Goal: Task Accomplishment & Management: Use online tool/utility

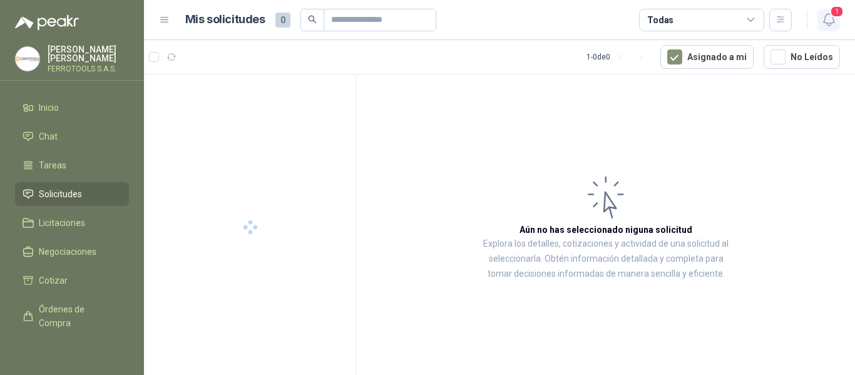
click at [829, 23] on icon "button" at bounding box center [828, 20] width 11 height 12
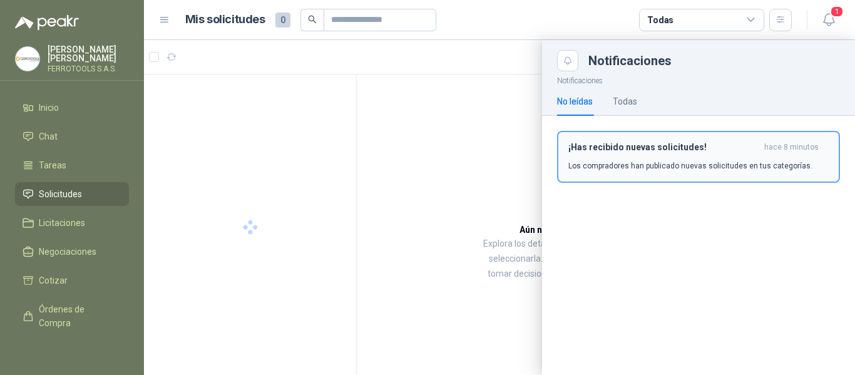
click at [642, 160] on p "Los compradores han publicado nuevas solicitudes en tus categorías." at bounding box center [690, 165] width 244 height 11
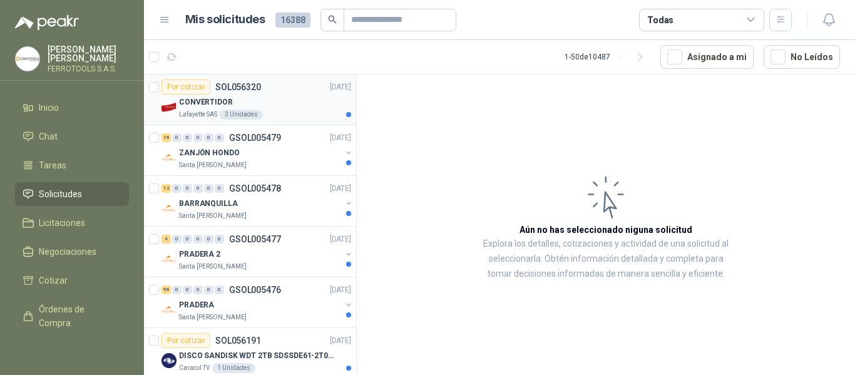
click at [260, 93] on div "Por cotizar SOL056320 16/09/25" at bounding box center [256, 86] width 190 height 15
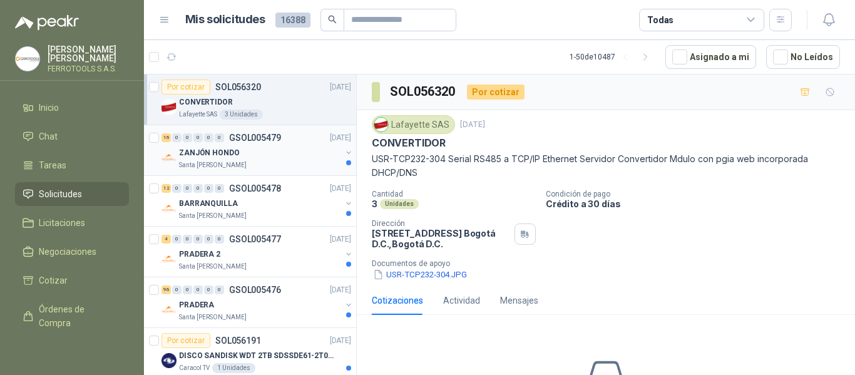
click at [208, 152] on p "ZANJÓN HONDO" at bounding box center [209, 153] width 61 height 12
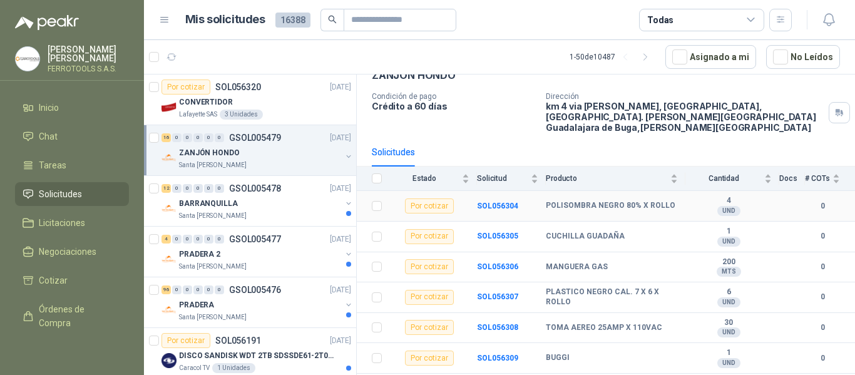
scroll to position [125, 0]
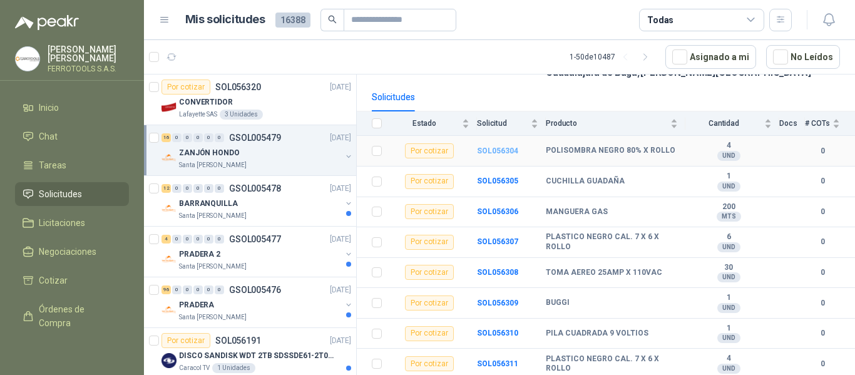
click at [492, 146] on b "SOL056304" at bounding box center [497, 150] width 41 height 9
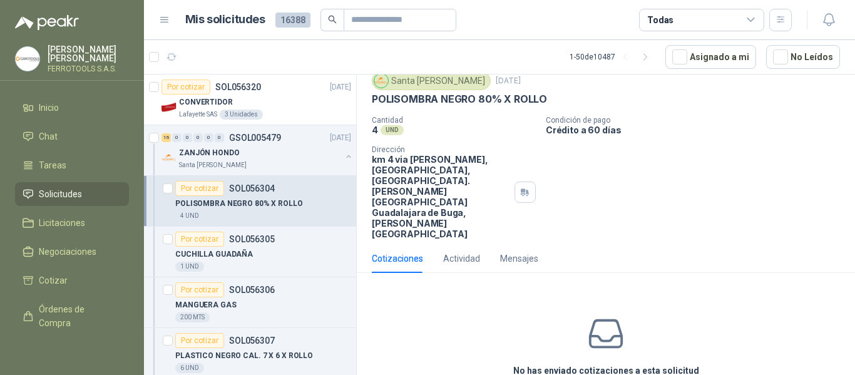
scroll to position [65, 0]
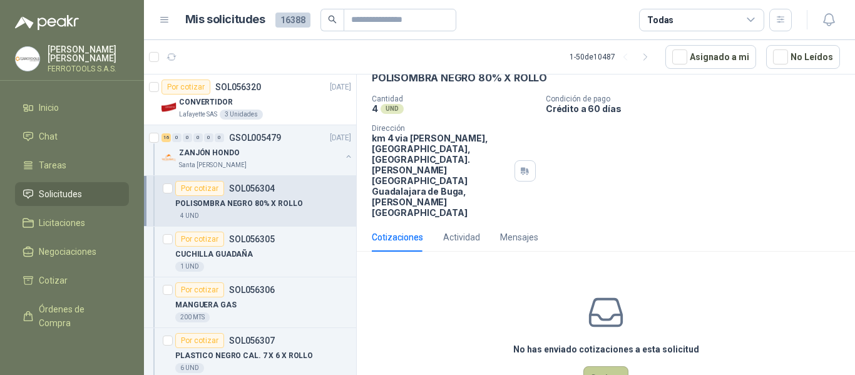
click at [594, 366] on button "Cotizar" at bounding box center [605, 378] width 45 height 24
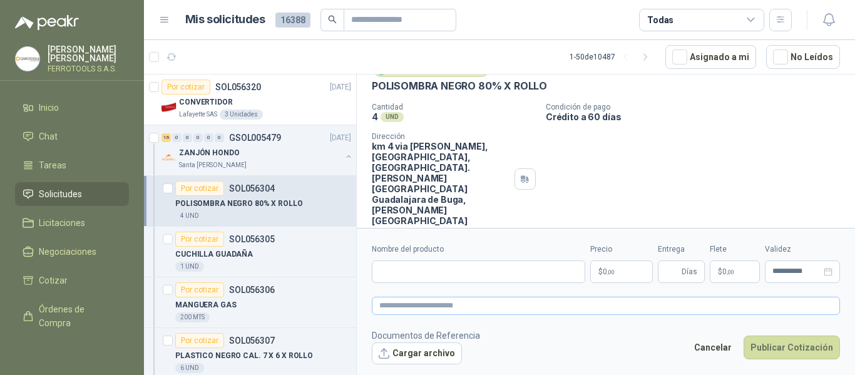
scroll to position [56, 0]
click at [479, 270] on input "Nombre del producto" at bounding box center [478, 271] width 213 height 23
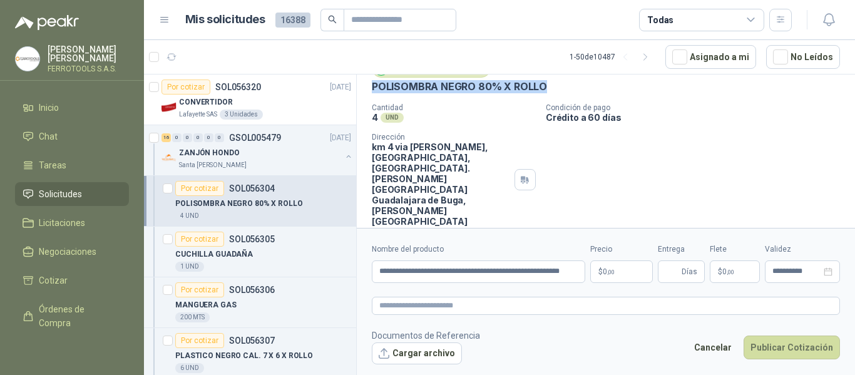
drag, startPoint x: 551, startPoint y: 89, endPoint x: 367, endPoint y: 91, distance: 183.9
click at [367, 91] on div "Santa Anita Napoles 16 sept, 2025 POLISOMBRA NEGRO 80% X ROLLO Cantidad 4 UND …" at bounding box center [606, 143] width 498 height 178
copy p "POLISOMBRA NEGRO 80% X ROLLO"
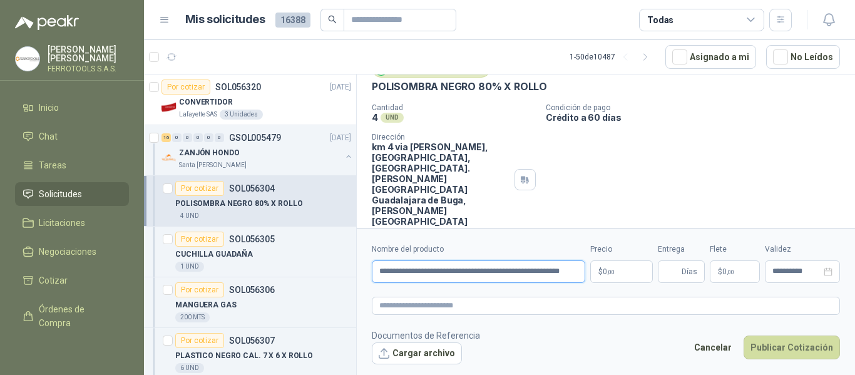
click at [520, 275] on input "**********" at bounding box center [478, 271] width 213 height 23
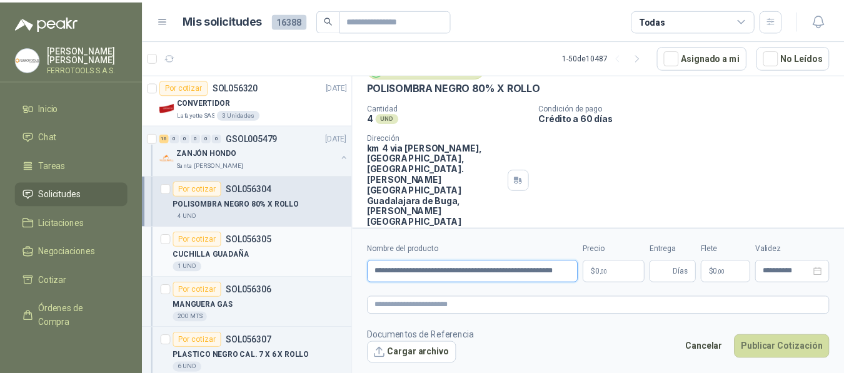
scroll to position [0, 0]
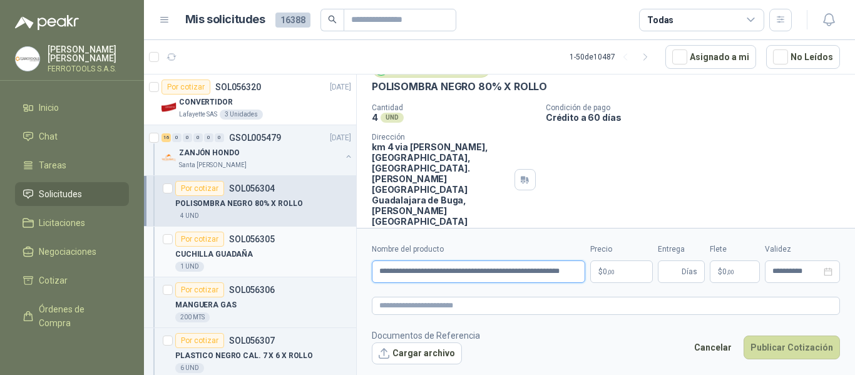
drag, startPoint x: 579, startPoint y: 272, endPoint x: 221, endPoint y: 271, distance: 357.8
click at [221, 271] on div "Por cotizar SOL056320 16/09/25 CONVERTIDOR Lafayette SAS 3 Unidades 16 0 0 0 0 …" at bounding box center [499, 226] width 711 height 305
paste input "text"
click at [485, 305] on textarea at bounding box center [606, 306] width 468 height 18
drag, startPoint x: 572, startPoint y: 271, endPoint x: 51, endPoint y: 271, distance: 521.1
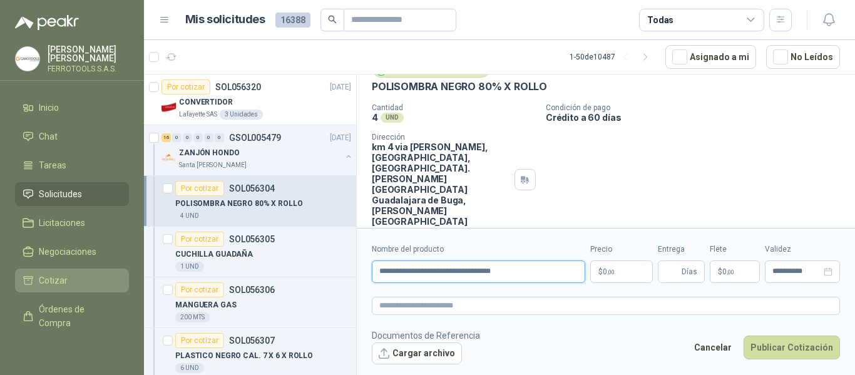
click at [51, 271] on div "HERNAN RUALES FERROTOOLS S.A.S. Inicio Chat Tareas Solicitudes Licitaciones Neg…" at bounding box center [427, 187] width 855 height 375
paste input "text"
type input "**********"
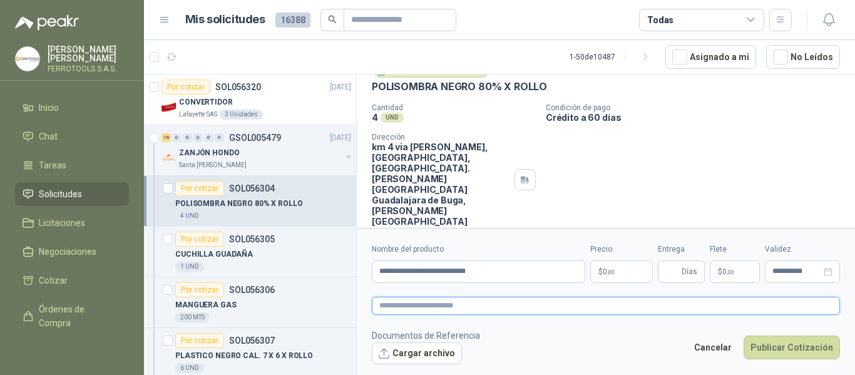
click at [664, 303] on textarea at bounding box center [606, 306] width 468 height 18
paste textarea "**********"
type textarea "**********"
click at [612, 273] on body "HERNAN RUALES FERROTOOLS S.A.S. Inicio Chat Tareas Solicitudes Licitaciones Neg…" at bounding box center [427, 187] width 855 height 375
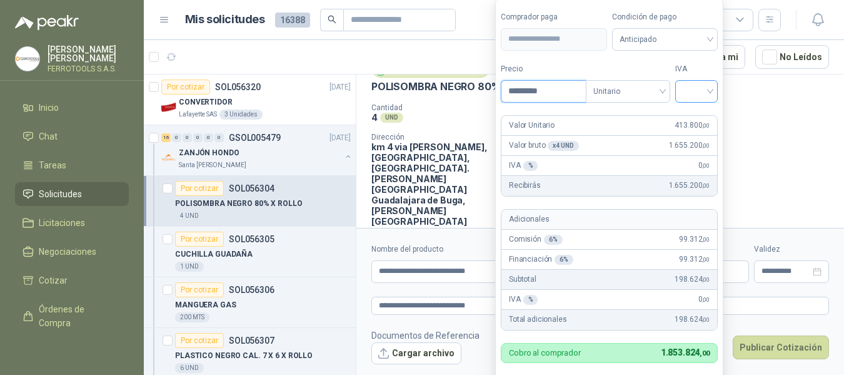
type input "*********"
click at [705, 93] on input "search" at bounding box center [697, 90] width 28 height 19
click at [692, 113] on div "19%" at bounding box center [699, 117] width 23 height 14
click at [702, 65] on label "IVA" at bounding box center [699, 69] width 43 height 12
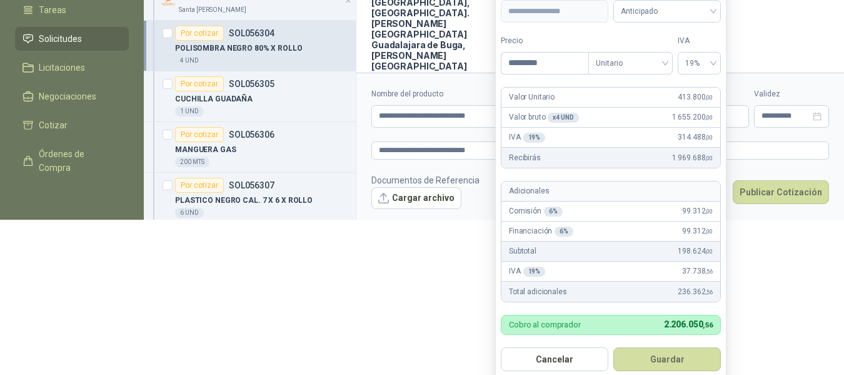
scroll to position [163, 0]
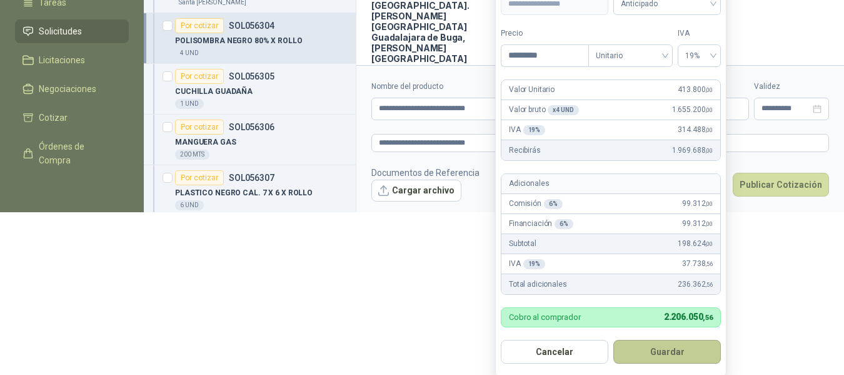
click at [671, 355] on button "Guardar" at bounding box center [668, 352] width 108 height 24
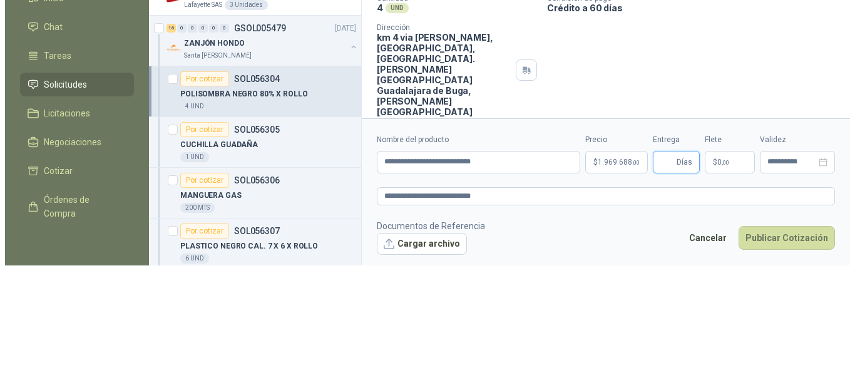
scroll to position [0, 0]
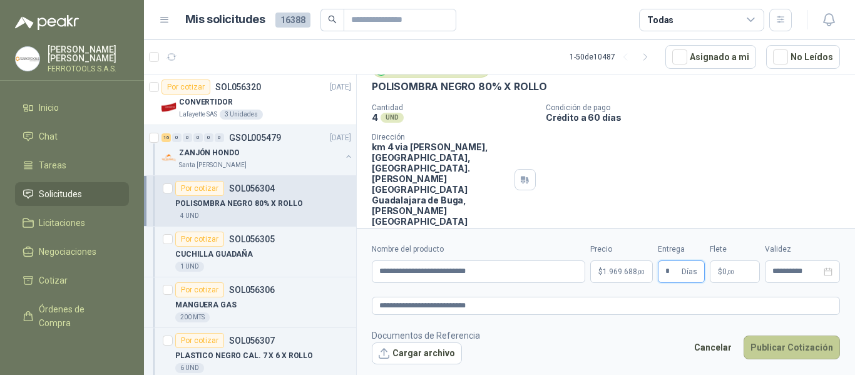
type input "*"
click at [770, 347] on button "Publicar Cotización" at bounding box center [791, 347] width 96 height 24
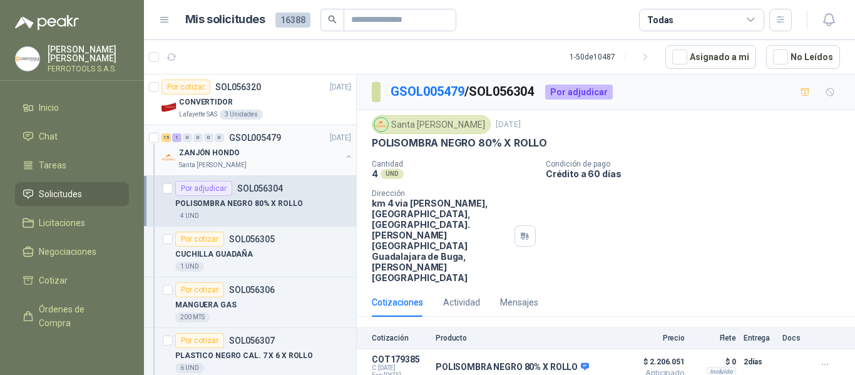
click at [281, 161] on div "Santa [PERSON_NAME]" at bounding box center [260, 165] width 162 height 10
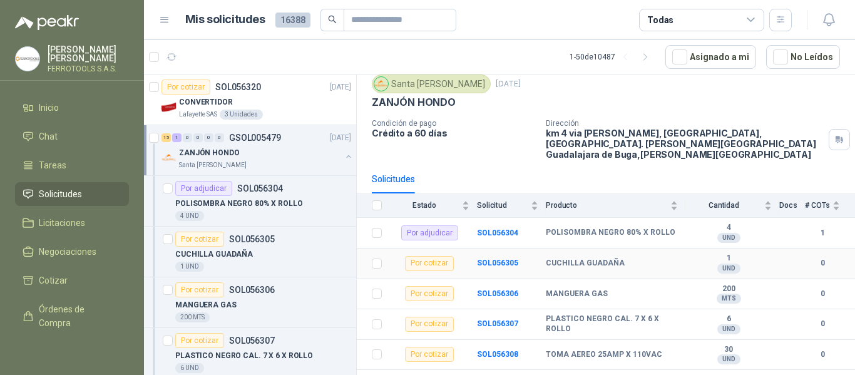
scroll to position [63, 0]
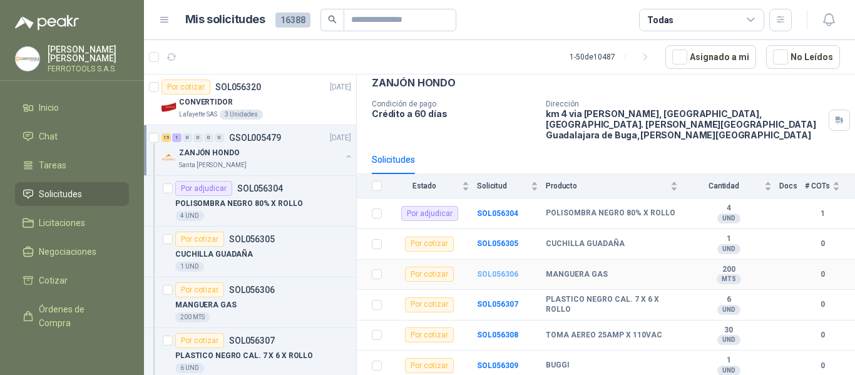
click at [488, 270] on b "SOL056306" at bounding box center [497, 274] width 41 height 9
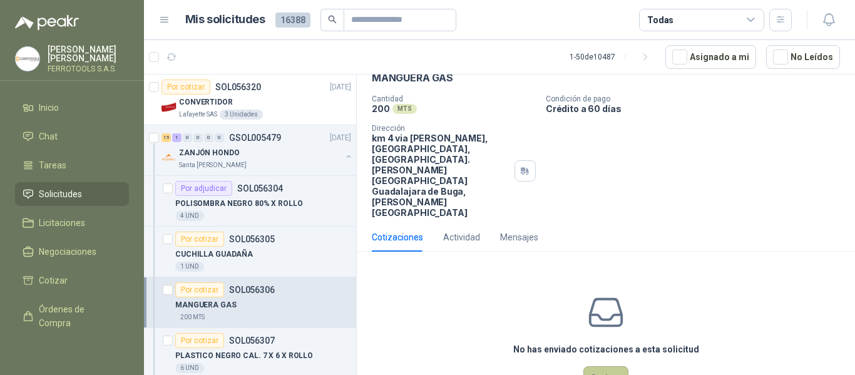
click at [599, 366] on button "Cotizar" at bounding box center [605, 378] width 45 height 24
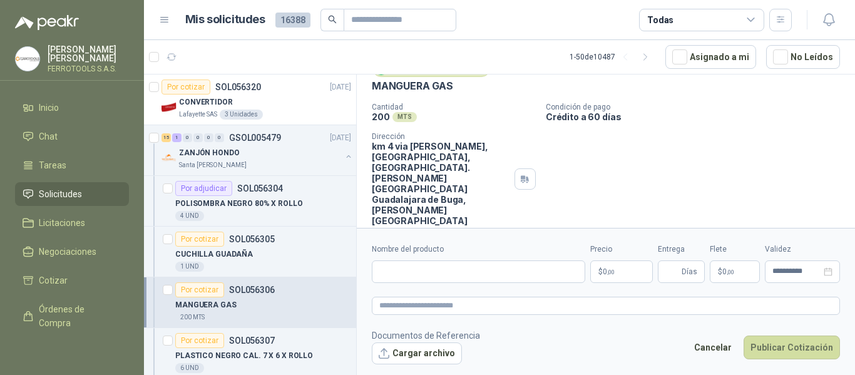
scroll to position [56, 0]
click at [436, 275] on input "Nombre del producto" at bounding box center [478, 271] width 213 height 23
paste input "**********"
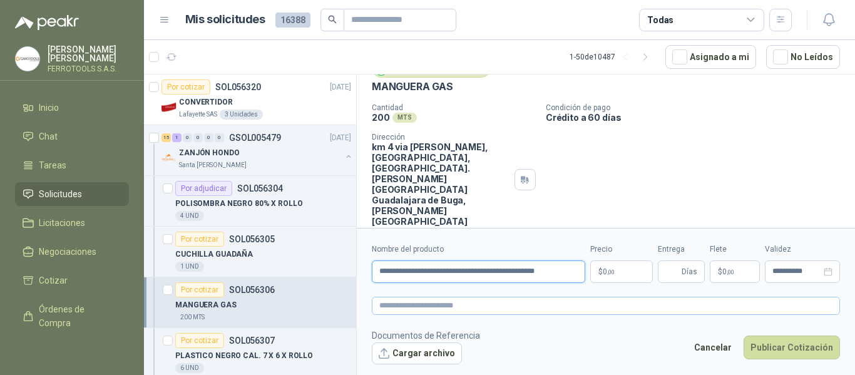
type input "**********"
click at [469, 303] on textarea at bounding box center [606, 306] width 468 height 18
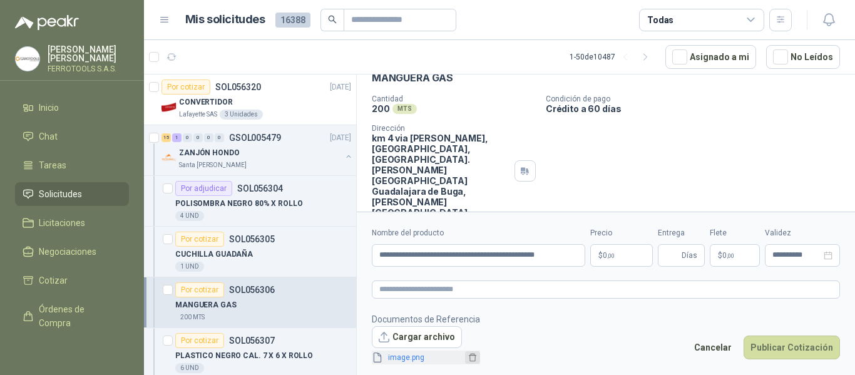
click at [471, 360] on icon "delete" at bounding box center [473, 357] width 8 height 8
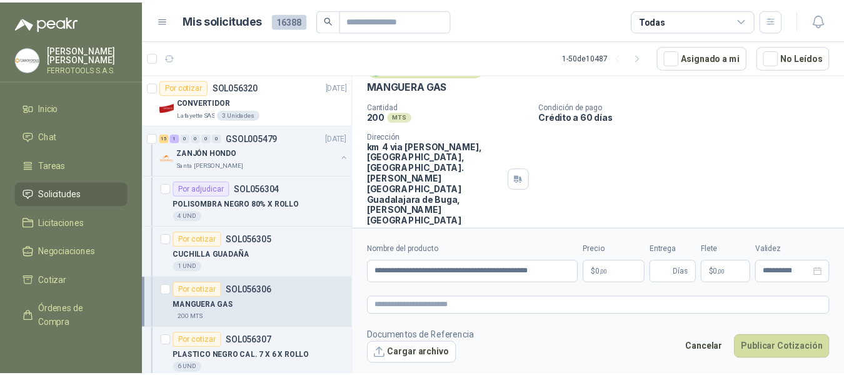
scroll to position [56, 0]
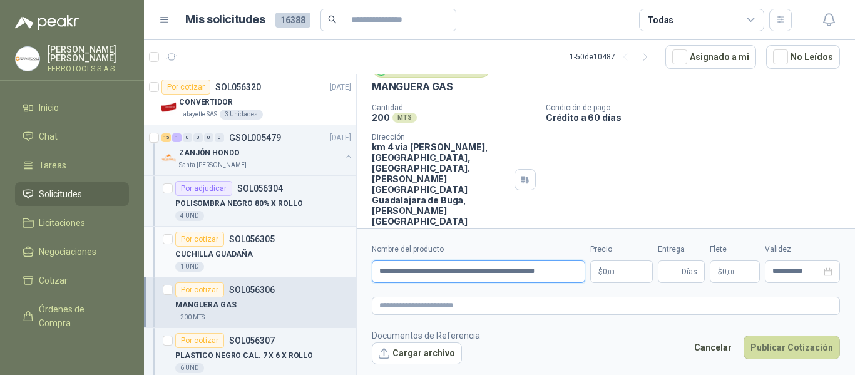
drag, startPoint x: 511, startPoint y: 268, endPoint x: 269, endPoint y: 268, distance: 242.1
click at [269, 268] on div "Por cotizar SOL056320 16/09/25 CONVERTIDOR Lafayette SAS 3 Unidades 15 1 0 0 0 …" at bounding box center [499, 226] width 711 height 305
click at [480, 303] on textarea at bounding box center [606, 306] width 468 height 18
paste textarea "**********"
type textarea "**********"
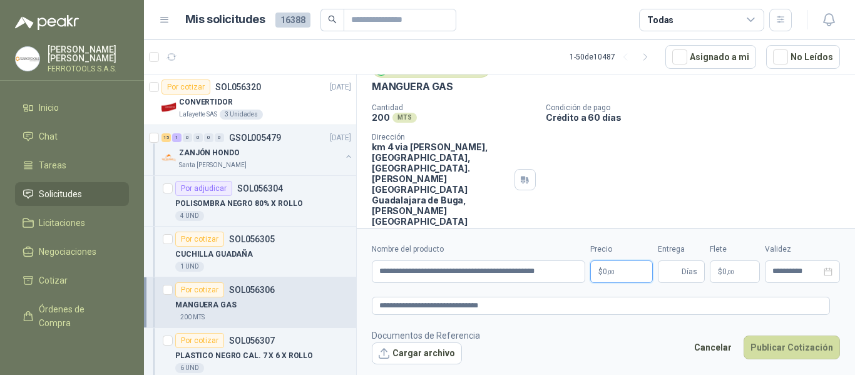
click at [606, 272] on body "HERNAN RUALES FERROTOOLS S.A.S. Inicio Chat Tareas Solicitudes Licitaciones Neg…" at bounding box center [427, 187] width 855 height 375
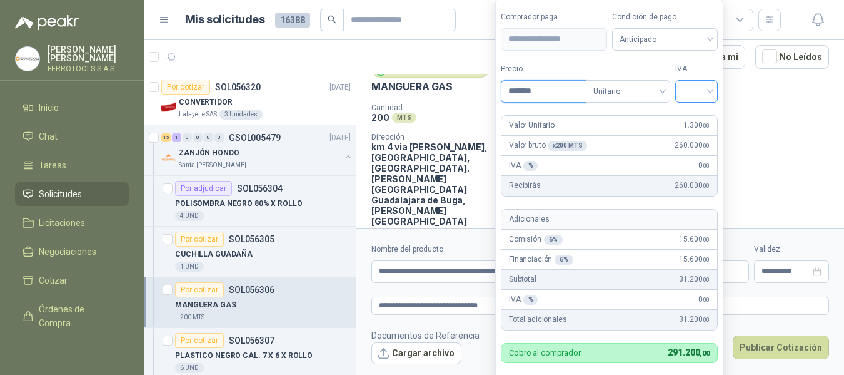
click at [687, 93] on div at bounding box center [697, 91] width 43 height 23
type input "*******"
click at [685, 116] on div "19%" at bounding box center [700, 117] width 38 height 20
click at [698, 60] on form "**********" at bounding box center [610, 205] width 231 height 414
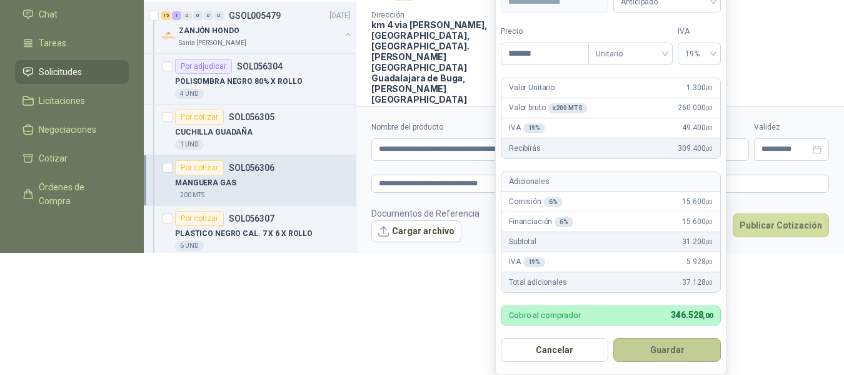
scroll to position [130, 0]
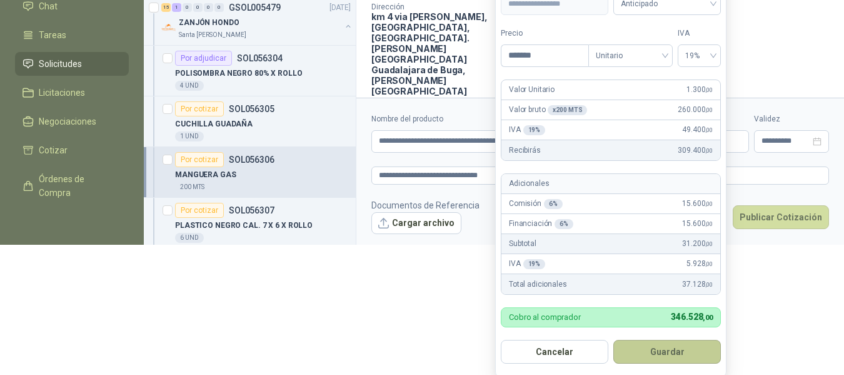
click at [667, 354] on button "Guardar" at bounding box center [668, 352] width 108 height 24
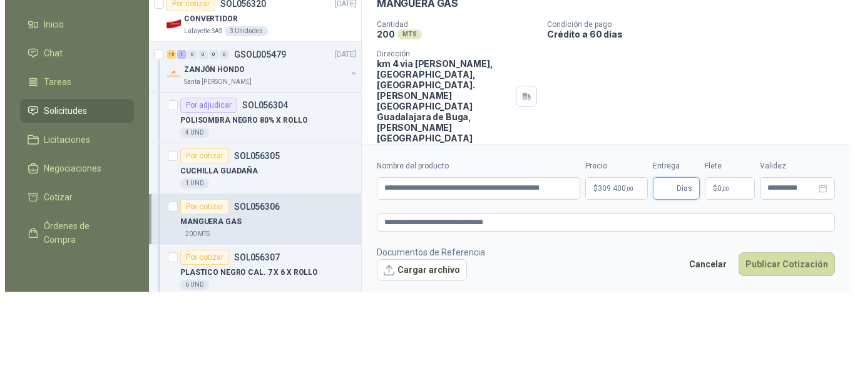
scroll to position [0, 0]
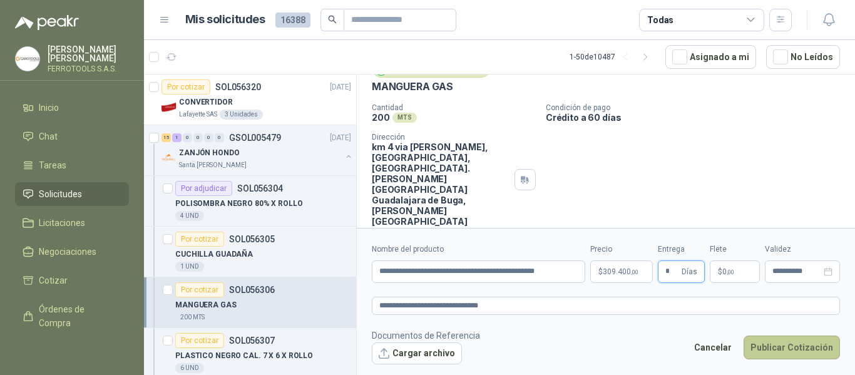
type input "*"
click at [782, 345] on button "Publicar Cotización" at bounding box center [791, 347] width 96 height 24
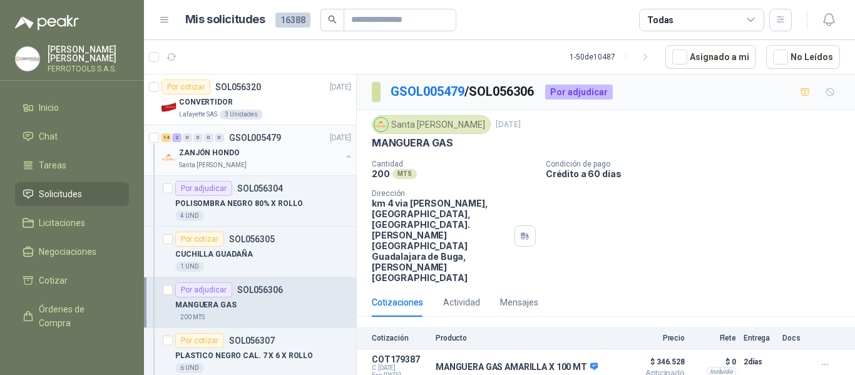
click at [300, 157] on div "ZANJÓN HONDO" at bounding box center [260, 152] width 162 height 15
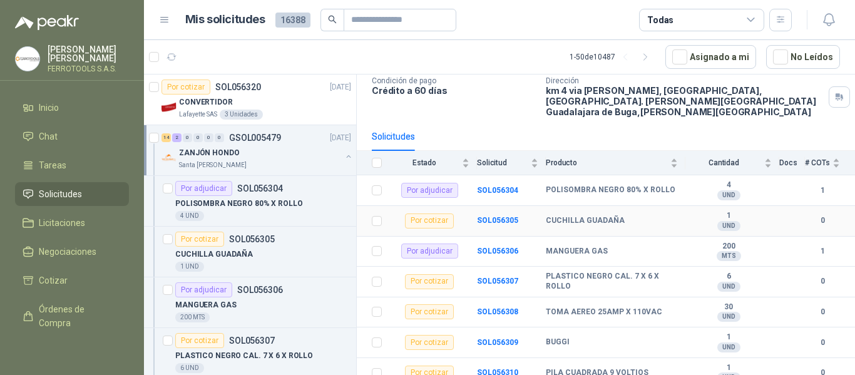
scroll to position [125, 0]
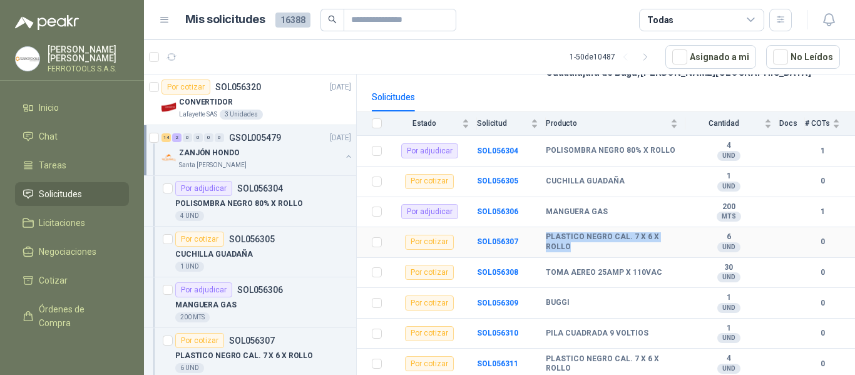
drag, startPoint x: 545, startPoint y: 225, endPoint x: 572, endPoint y: 240, distance: 30.5
click at [572, 240] on tr "Por cotizar SOL056307 PLASTICO NEGRO CAL. 7 X 6 X ROLLO 6 UND  0" at bounding box center [606, 242] width 498 height 31
copy tr "PLASTICO NEGRO CAL. 7 X 6 X ROLLO"
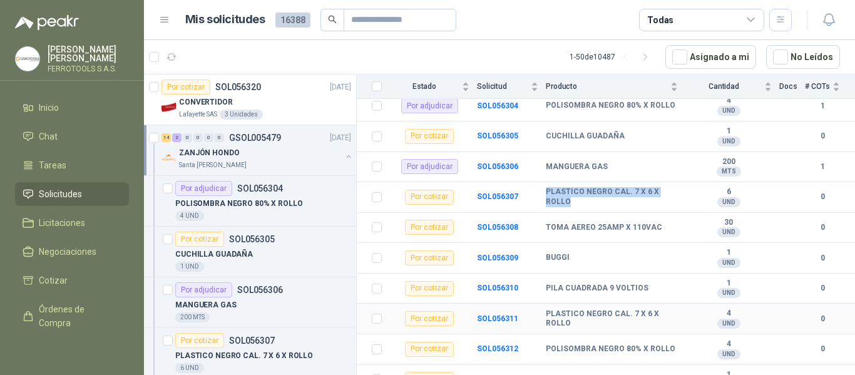
scroll to position [108, 0]
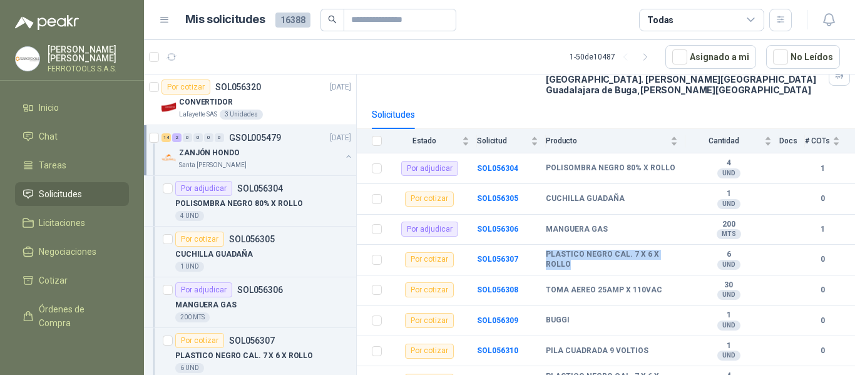
click at [343, 158] on button "button" at bounding box center [348, 156] width 10 height 10
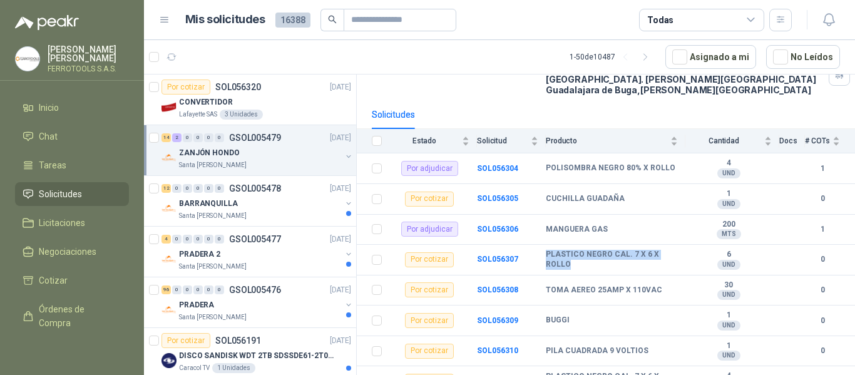
scroll to position [4, 0]
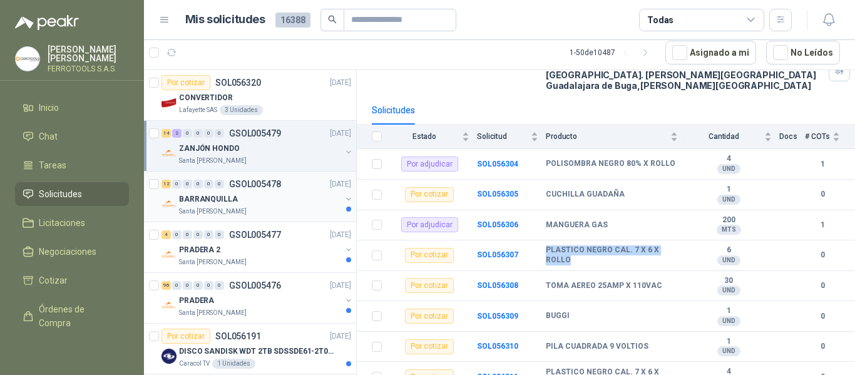
click at [309, 202] on div "BARRANQUILLA" at bounding box center [260, 198] width 162 height 15
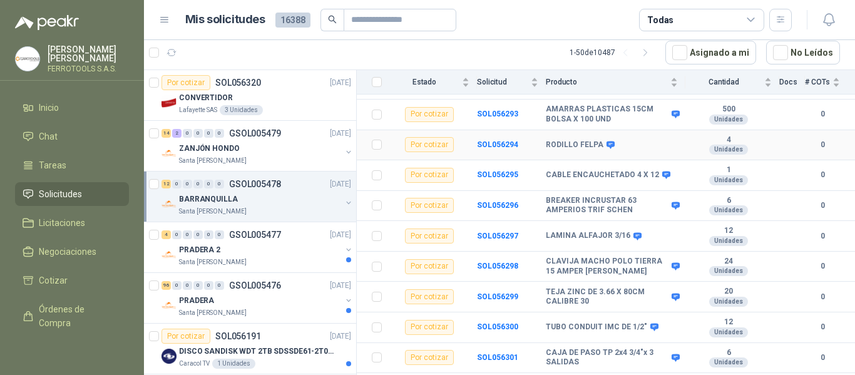
scroll to position [236, 0]
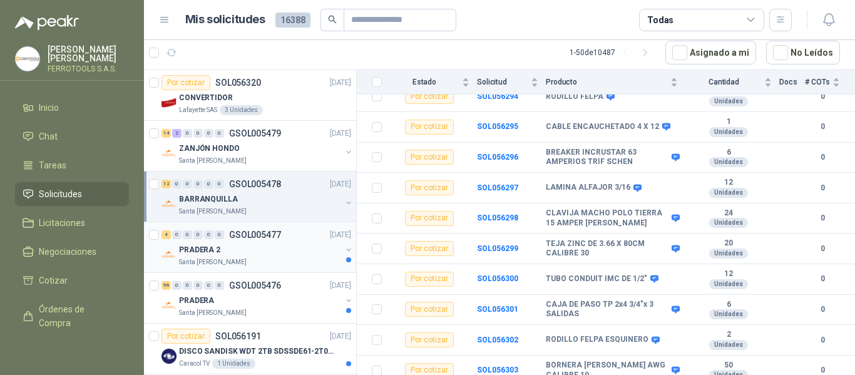
click at [241, 243] on div "PRADERA 2" at bounding box center [260, 249] width 162 height 15
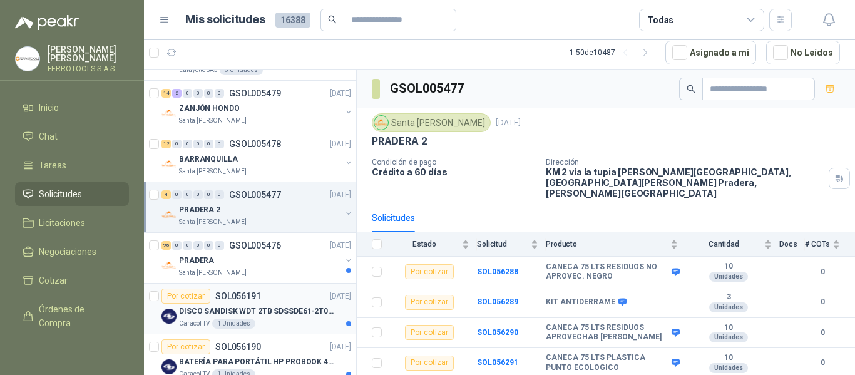
scroll to position [63, 0]
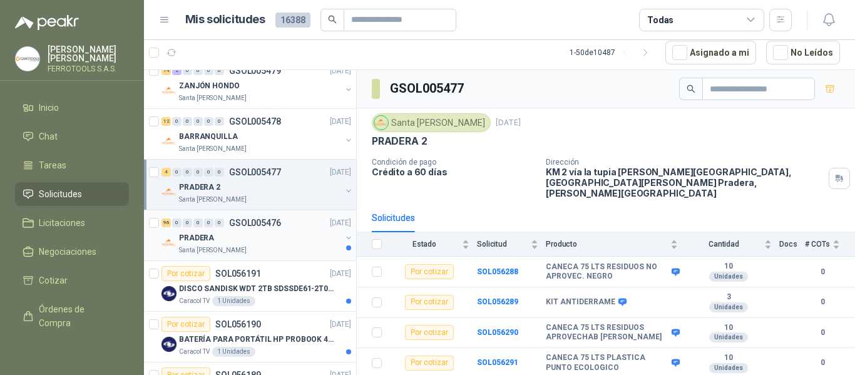
click at [290, 235] on div "PRADERA" at bounding box center [260, 237] width 162 height 15
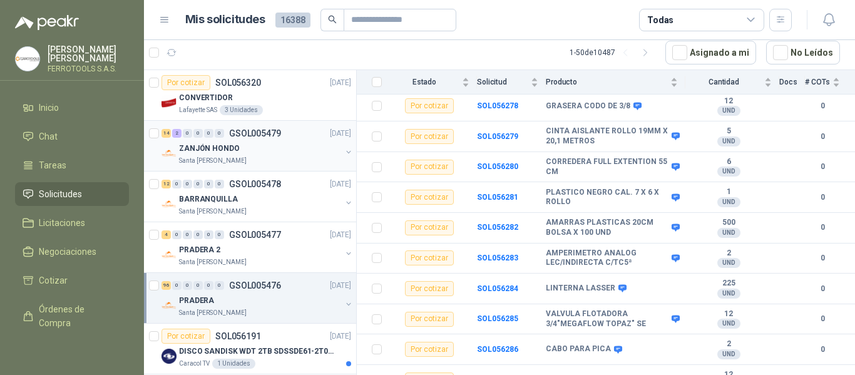
click at [250, 149] on div "ZANJÓN HONDO" at bounding box center [260, 148] width 162 height 15
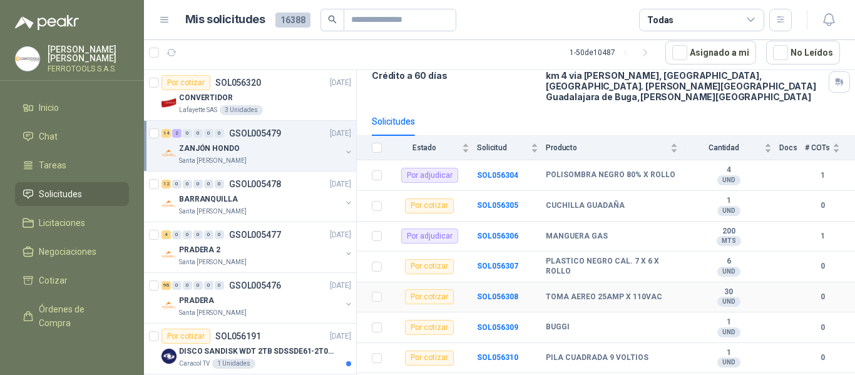
scroll to position [63, 0]
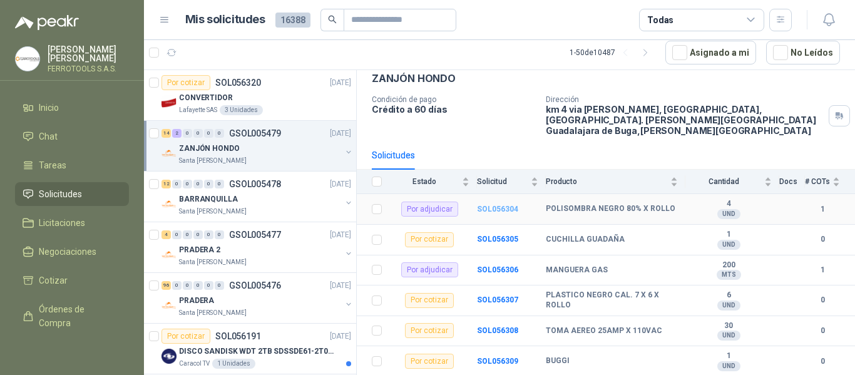
click at [505, 205] on b "SOL056304" at bounding box center [497, 209] width 41 height 9
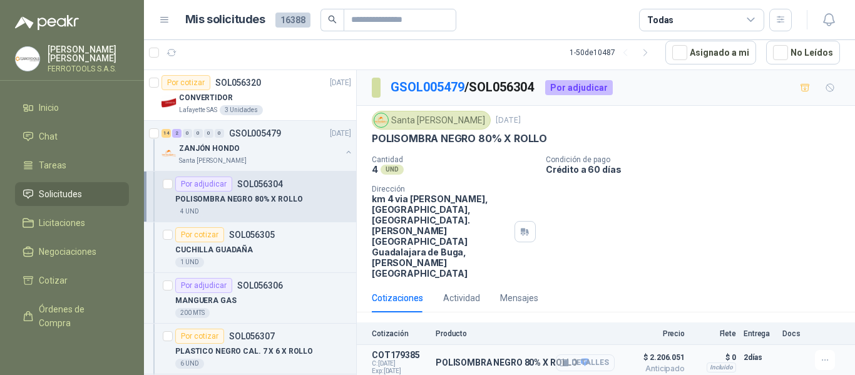
click at [586, 354] on button "Detalles" at bounding box center [584, 362] width 59 height 17
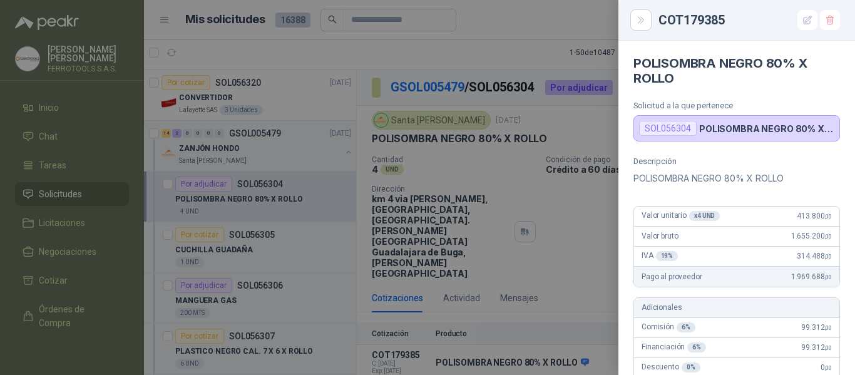
click at [532, 40] on div at bounding box center [427, 187] width 855 height 375
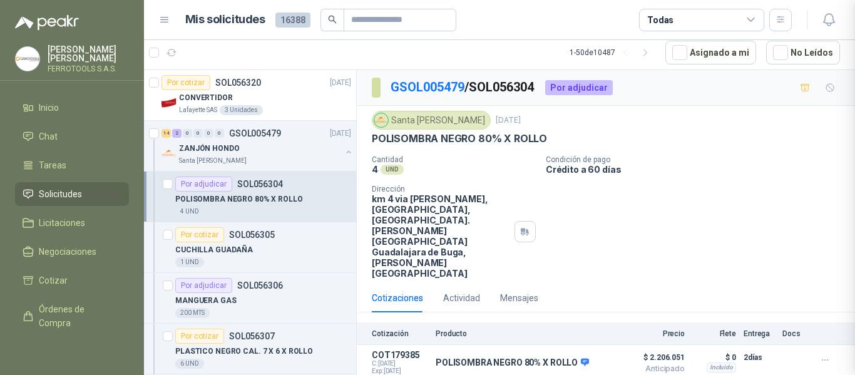
scroll to position [472, 0]
click at [275, 156] on div "Santa [PERSON_NAME]" at bounding box center [260, 161] width 162 height 10
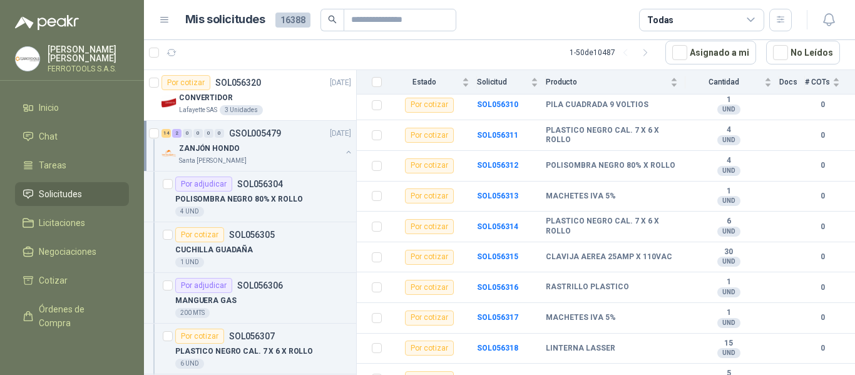
scroll to position [358, 0]
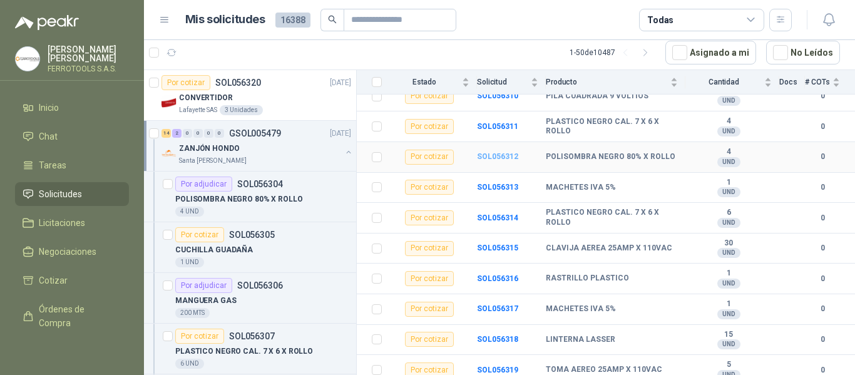
click at [502, 152] on b "SOL056312" at bounding box center [497, 156] width 41 height 9
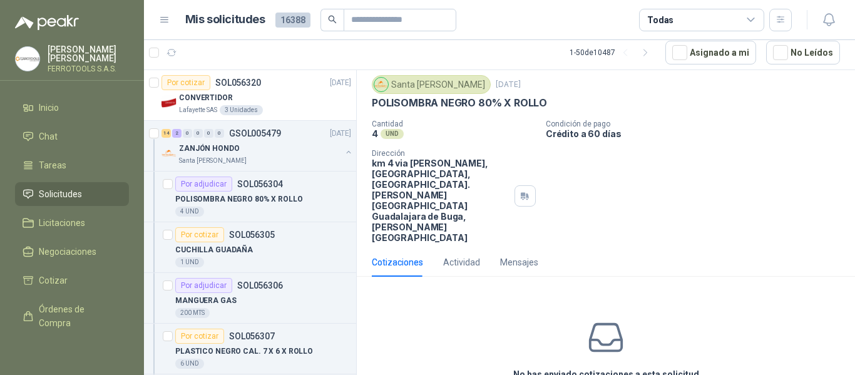
scroll to position [65, 0]
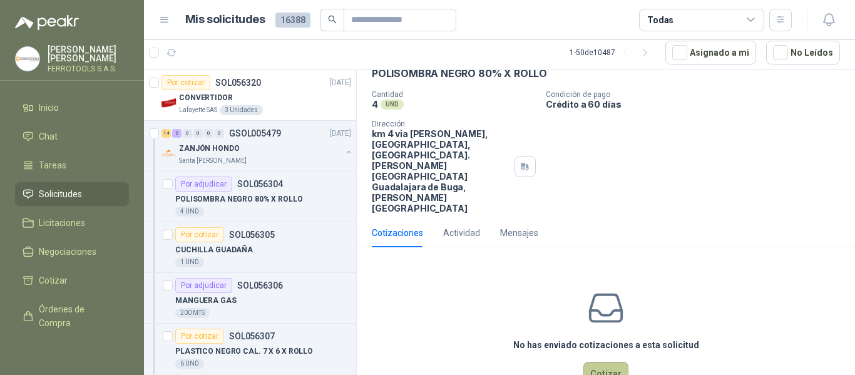
click at [597, 362] on button "Cotizar" at bounding box center [605, 374] width 45 height 24
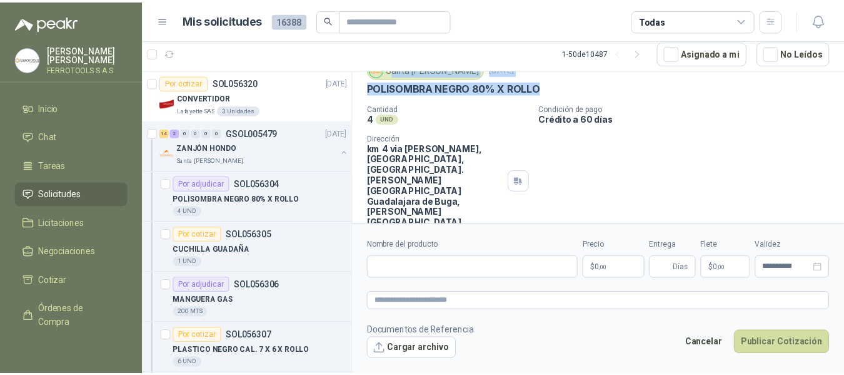
scroll to position [35, 0]
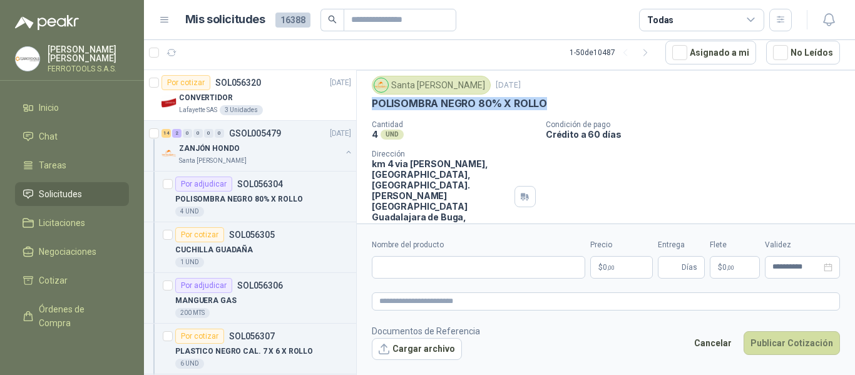
drag, startPoint x: 557, startPoint y: 83, endPoint x: 371, endPoint y: 109, distance: 187.6
click at [371, 109] on div "Santa Anita Napoles 16 sept, 2025 POLISOMBRA NEGRO 80% X ROLLO Cantidad 4 UND …" at bounding box center [606, 160] width 498 height 178
copy p "POLISOMBRA NEGRO 80% X ROLLO"
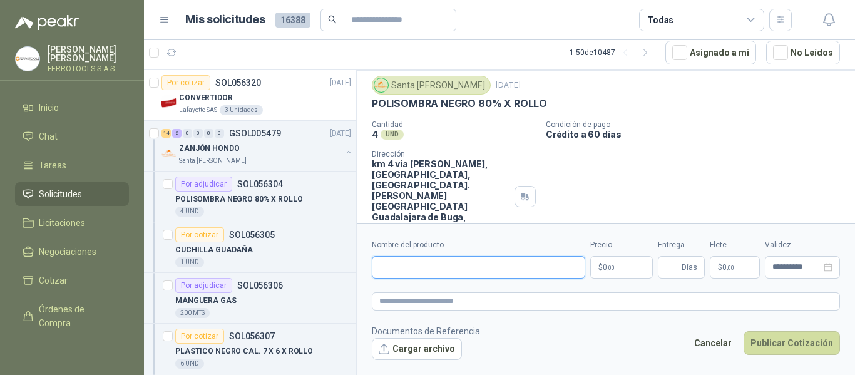
click at [490, 268] on input "Nombre del producto" at bounding box center [478, 267] width 213 height 23
paste input "**********"
type input "**********"
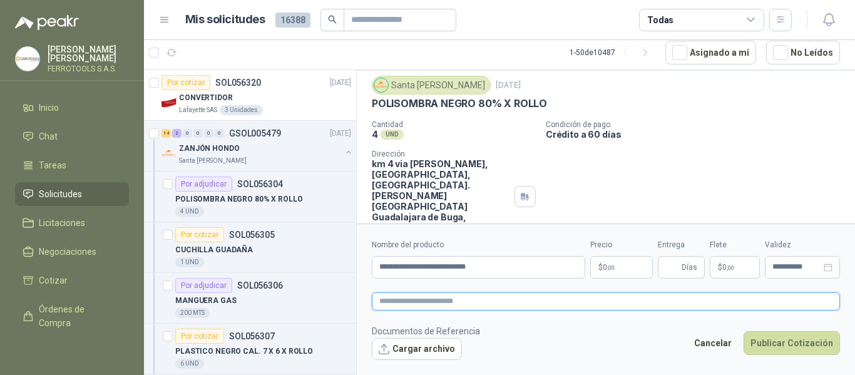
click at [614, 299] on textarea at bounding box center [606, 301] width 468 height 18
paste textarea "**********"
type textarea "**********"
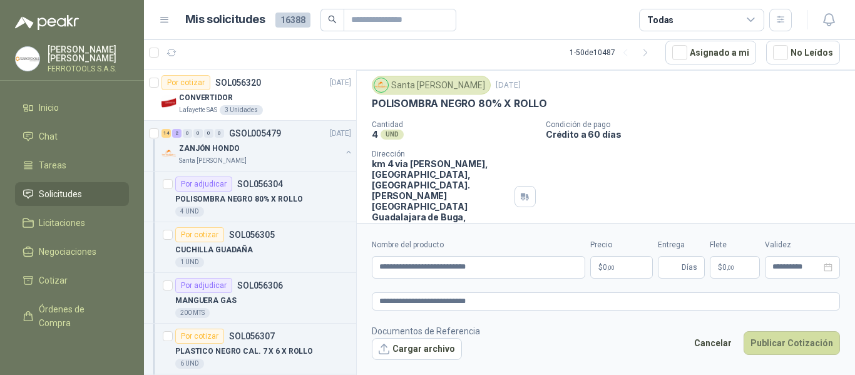
click at [633, 266] on body "HERNAN RUALES FERROTOOLS S.A.S. Inicio Chat Tareas Solicitudes Licitaciones Neg…" at bounding box center [427, 187] width 855 height 375
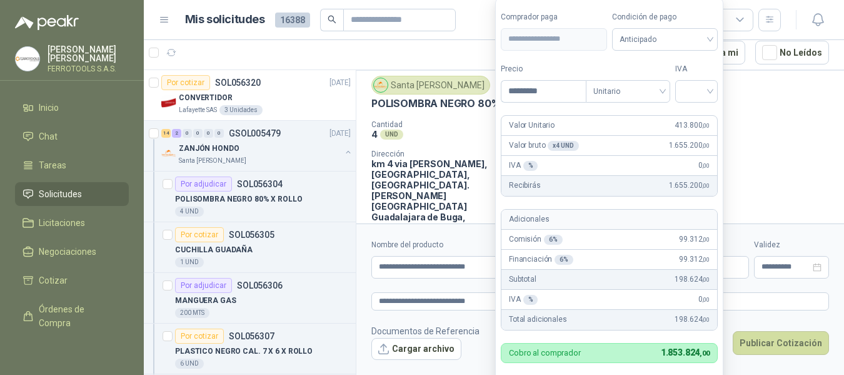
type input "*********"
click at [708, 104] on form "**********" at bounding box center [609, 205] width 228 height 414
click at [706, 93] on input "search" at bounding box center [697, 90] width 28 height 19
click at [702, 120] on div "19%" at bounding box center [699, 117] width 23 height 14
click at [708, 65] on label "IVA" at bounding box center [699, 69] width 43 height 12
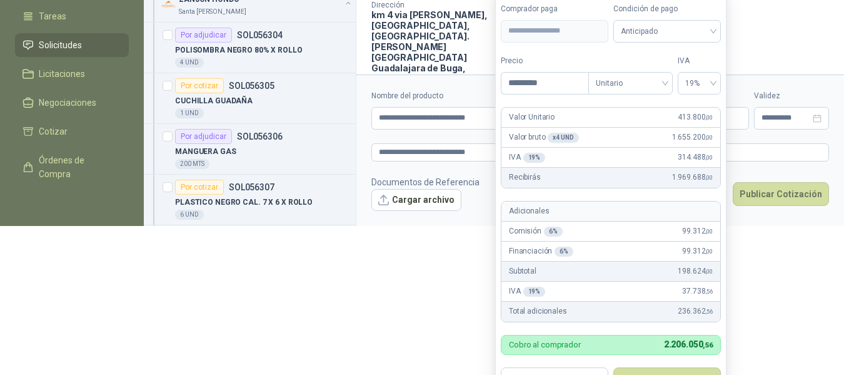
scroll to position [144, 0]
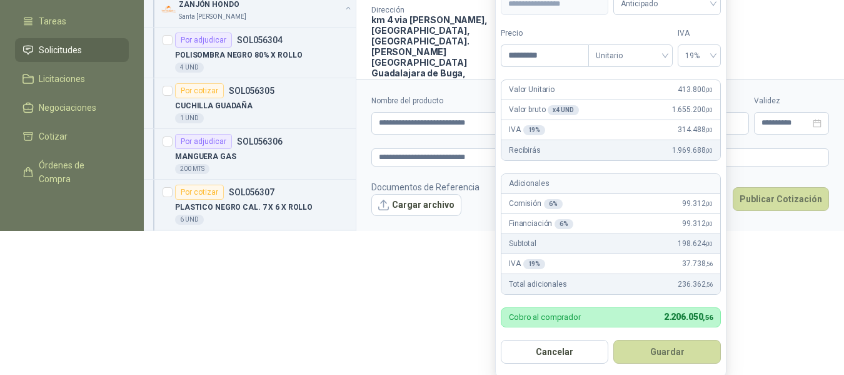
click at [669, 347] on button "Guardar" at bounding box center [668, 352] width 108 height 24
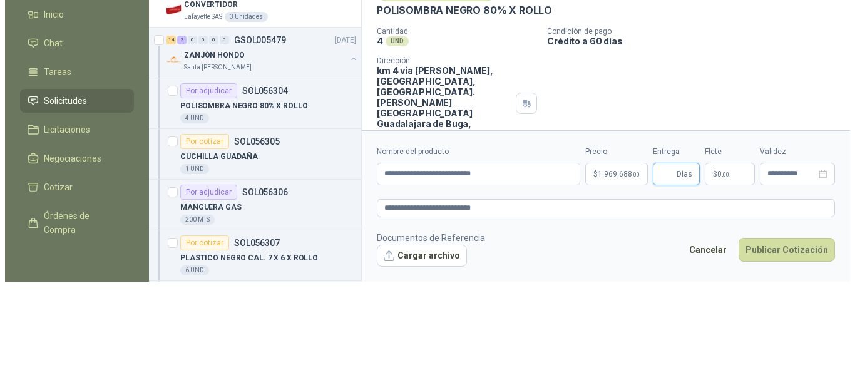
scroll to position [0, 0]
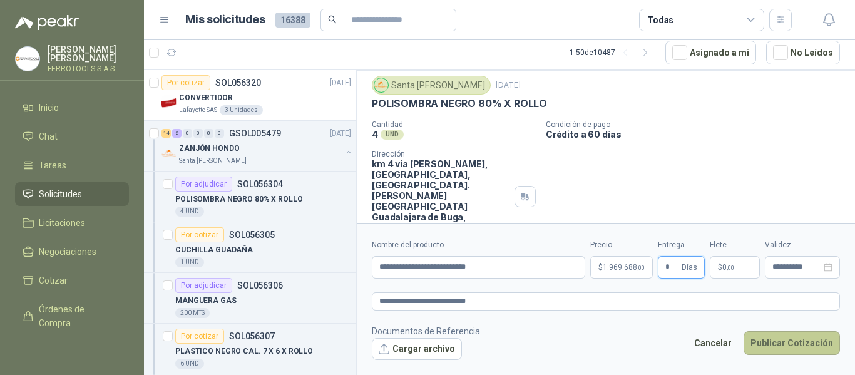
type input "*"
click at [768, 345] on button "Publicar Cotización" at bounding box center [791, 343] width 96 height 24
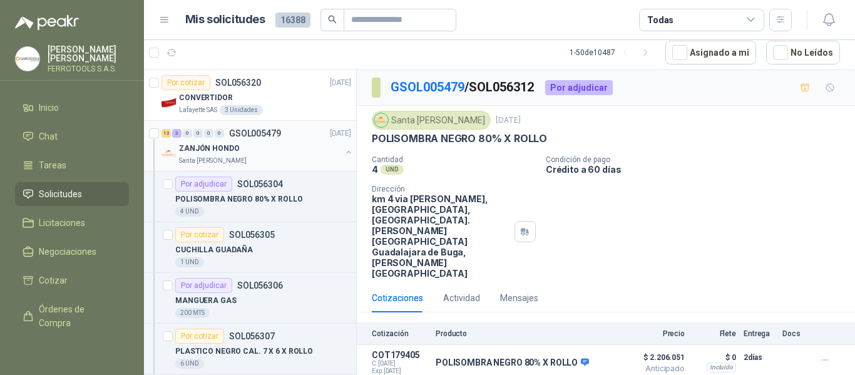
click at [278, 156] on div "Santa [PERSON_NAME]" at bounding box center [260, 161] width 162 height 10
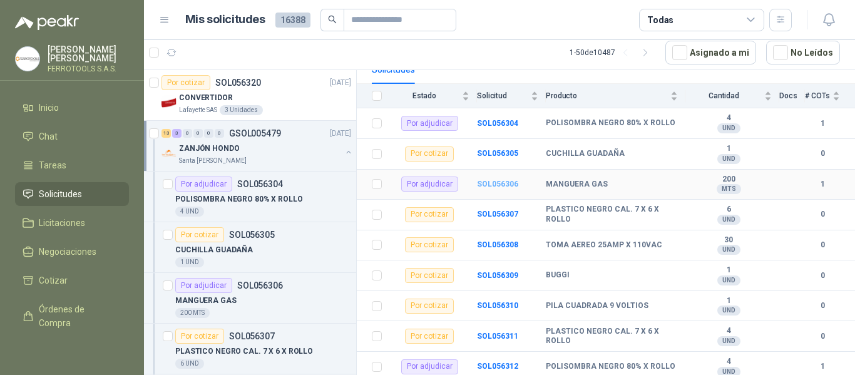
scroll to position [170, 0]
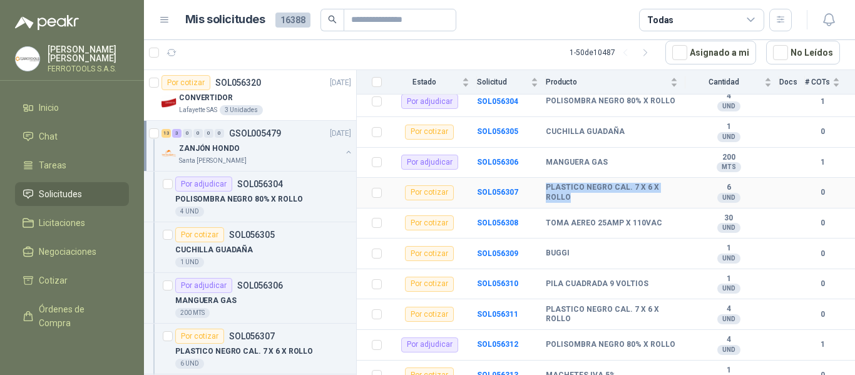
drag, startPoint x: 545, startPoint y: 176, endPoint x: 596, endPoint y: 190, distance: 52.5
click at [596, 190] on b "PLASTICO NEGRO CAL. 7 X 6 X ROLLO" at bounding box center [611, 192] width 132 height 19
copy b "PLASTICO NEGRO CAL. 7 X 6 X ROLLO"
click at [489, 188] on b "SOL056307" at bounding box center [497, 192] width 41 height 9
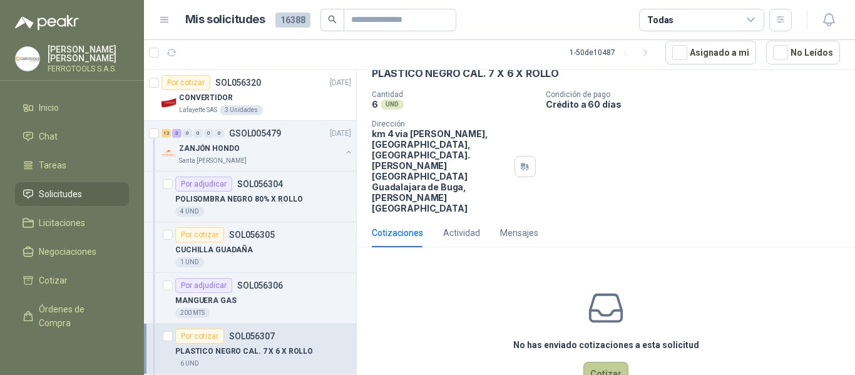
click at [593, 362] on button "Cotizar" at bounding box center [605, 374] width 45 height 24
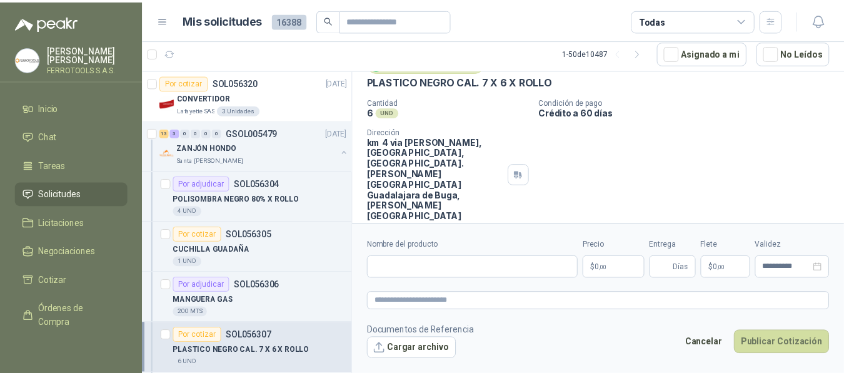
scroll to position [56, 0]
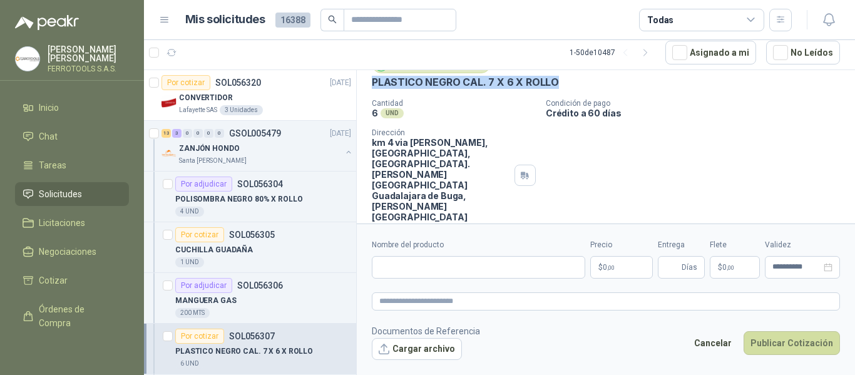
drag, startPoint x: 369, startPoint y: 83, endPoint x: 567, endPoint y: 86, distance: 197.7
click at [567, 86] on div "Santa Anita Napoles 16 sept, 2025 PLASTICO NEGRO CAL. 7 X 6 X ROLLO Cantidad 6…" at bounding box center [606, 138] width 498 height 178
copy p "PLASTICO NEGRO CAL. 7 X 6 X ROLLO"
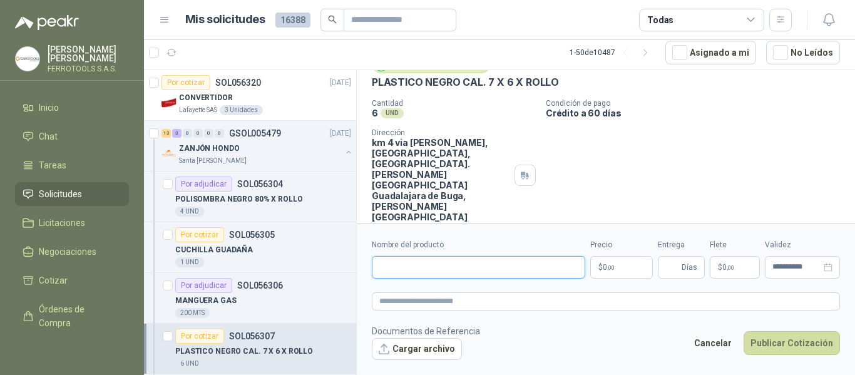
click at [515, 269] on input "Nombre del producto" at bounding box center [478, 267] width 213 height 23
paste input "**********"
type input "**********"
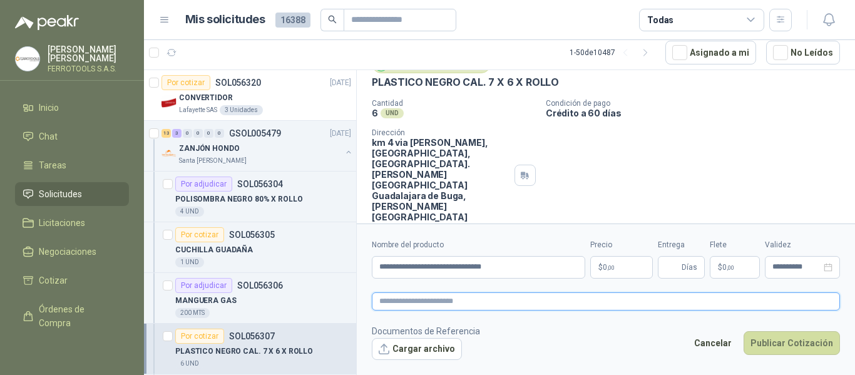
click at [551, 300] on textarea at bounding box center [606, 301] width 468 height 18
paste textarea "**********"
type textarea "**********"
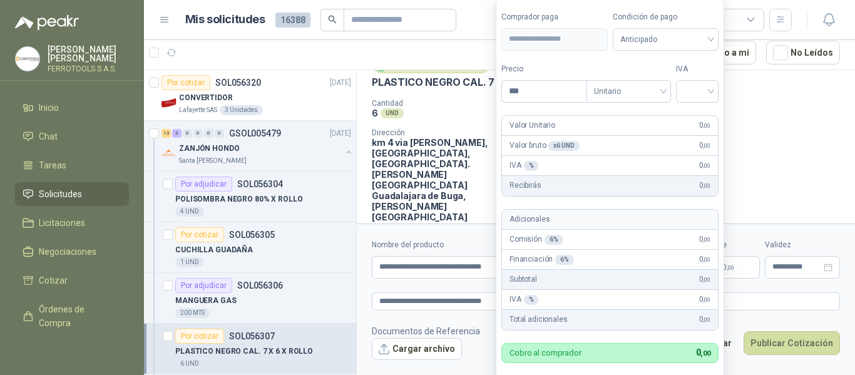
click at [618, 268] on body "HERNAN RUALES FERROTOOLS S.A.S. Inicio Chat Tareas Solicitudes Licitaciones Neg…" at bounding box center [427, 187] width 855 height 375
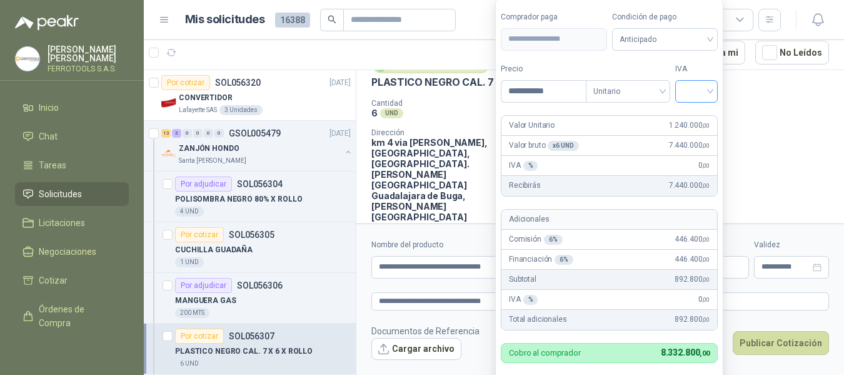
type input "**********"
click at [711, 94] on input "search" at bounding box center [697, 90] width 28 height 19
click at [700, 119] on div "19%" at bounding box center [699, 117] width 23 height 14
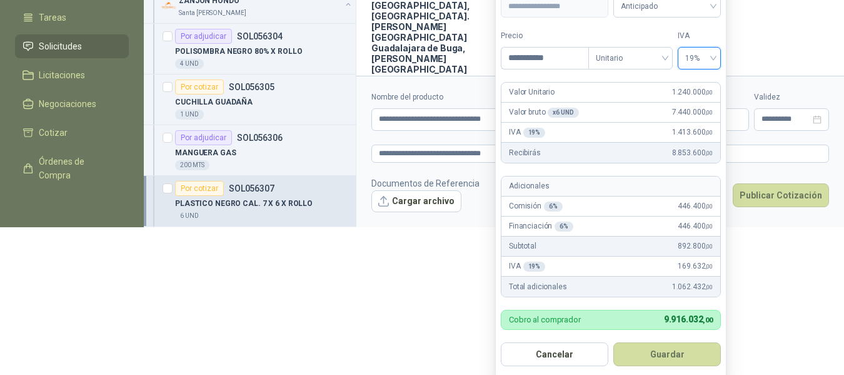
scroll to position [154, 0]
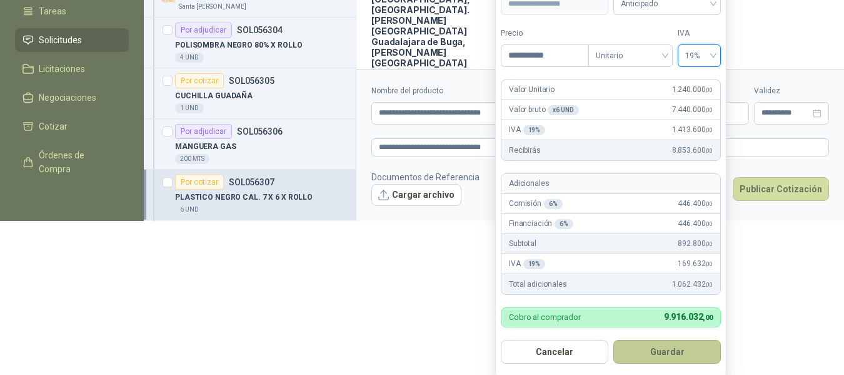
click at [680, 347] on button "Guardar" at bounding box center [668, 352] width 108 height 24
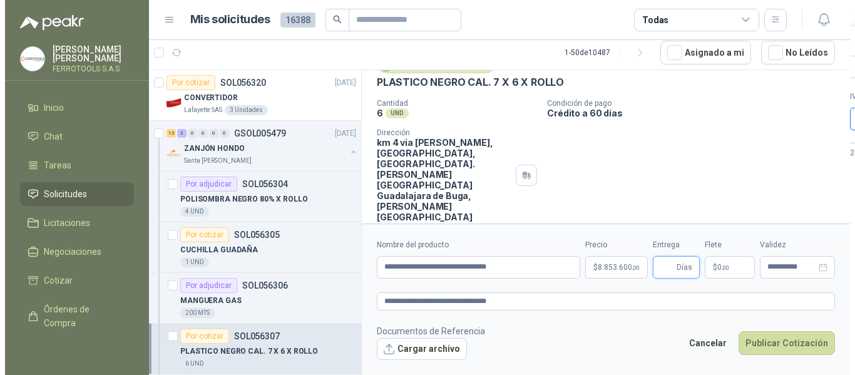
scroll to position [0, 0]
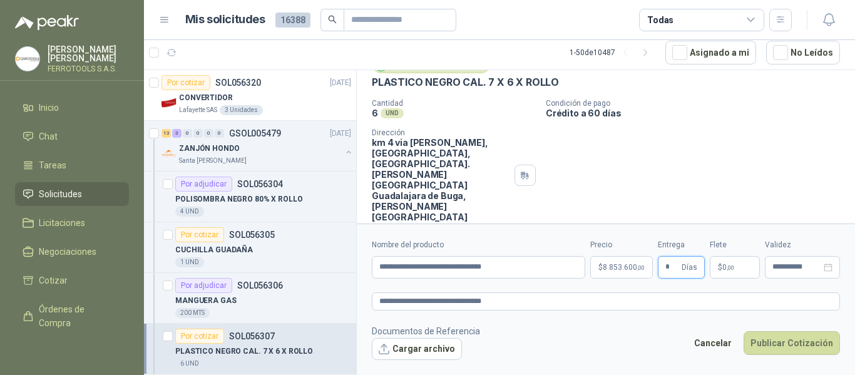
type input "*"
click at [628, 336] on footer "Documentos de Referencia Cargar archivo Cancelar Publicar Cotización" at bounding box center [606, 342] width 468 height 36
click at [783, 340] on button "Publicar Cotización" at bounding box center [791, 343] width 96 height 24
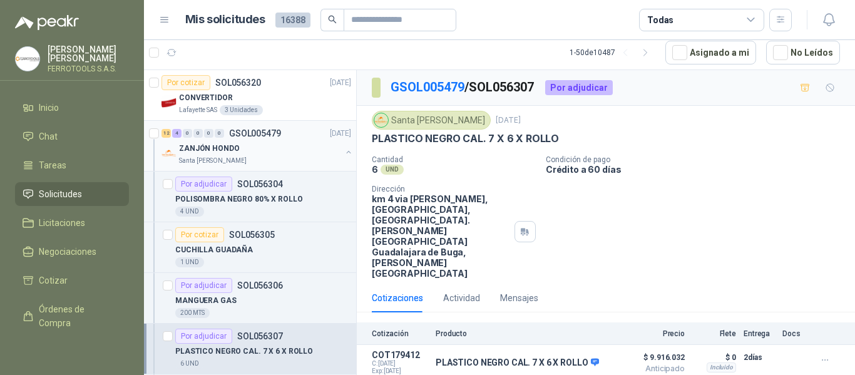
click at [281, 153] on div "ZANJÓN HONDO" at bounding box center [260, 148] width 162 height 15
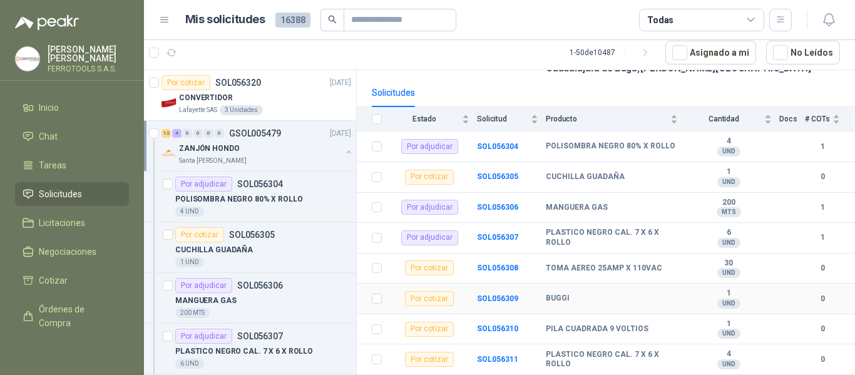
scroll to position [188, 0]
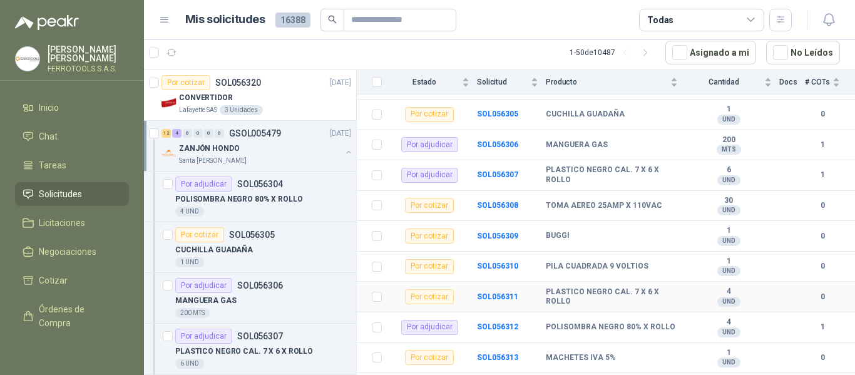
click at [505, 281] on td "SOL056311" at bounding box center [511, 296] width 69 height 31
click at [500, 292] on b "SOL056311" at bounding box center [497, 296] width 41 height 9
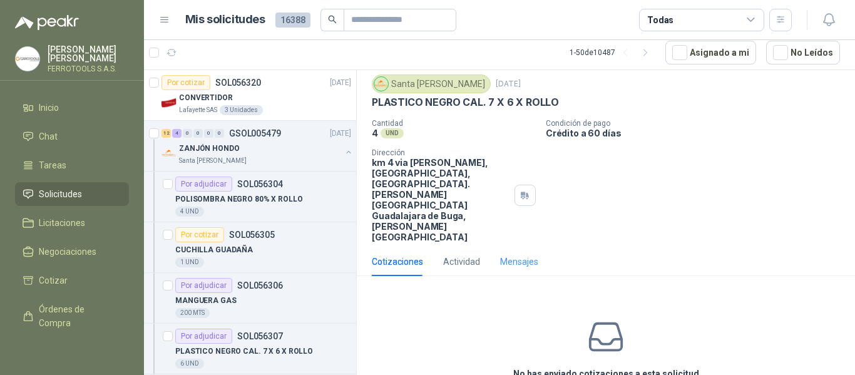
scroll to position [65, 0]
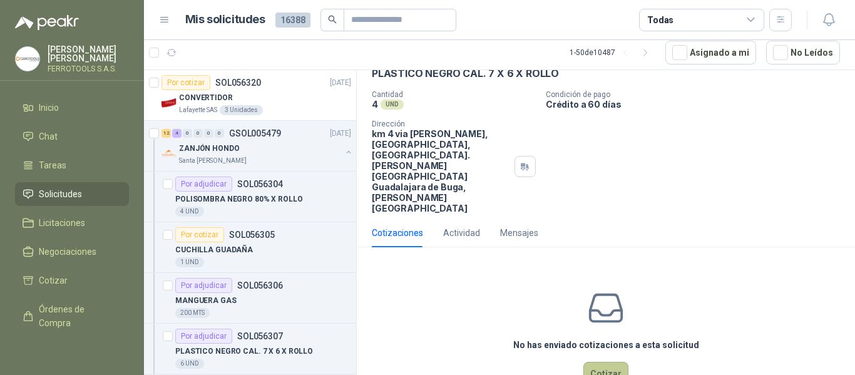
click at [594, 362] on button "Cotizar" at bounding box center [605, 374] width 45 height 24
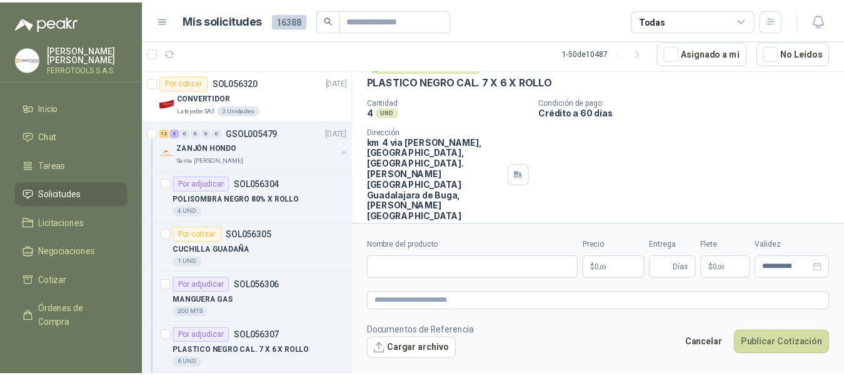
scroll to position [56, 0]
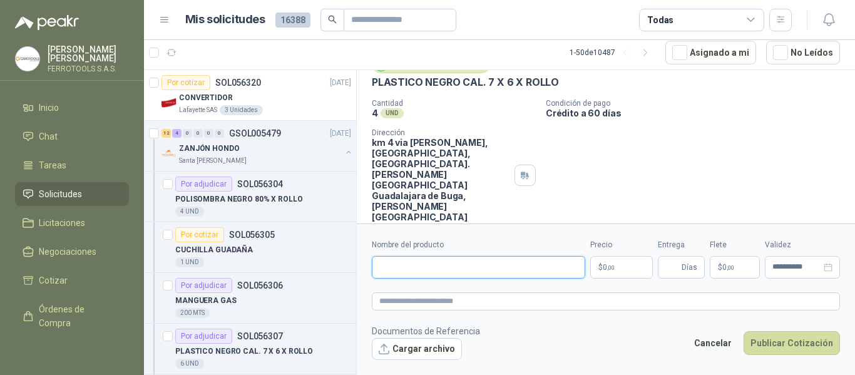
click at [526, 271] on input "Nombre del producto" at bounding box center [478, 267] width 213 height 23
paste input "**********"
type input "**********"
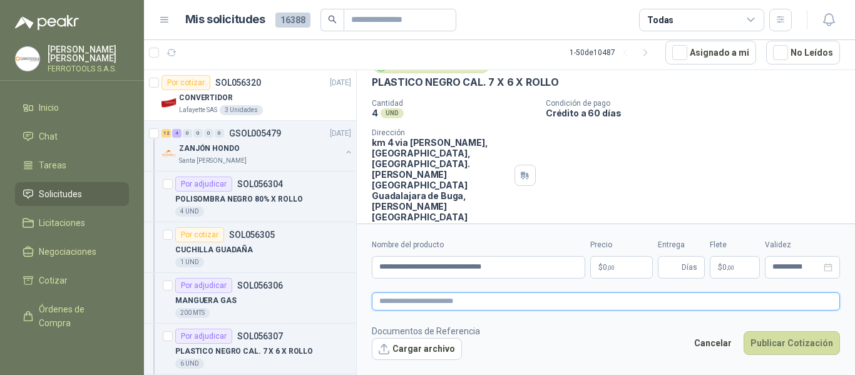
click at [531, 295] on textarea at bounding box center [606, 301] width 468 height 18
paste textarea "**********"
type textarea "**********"
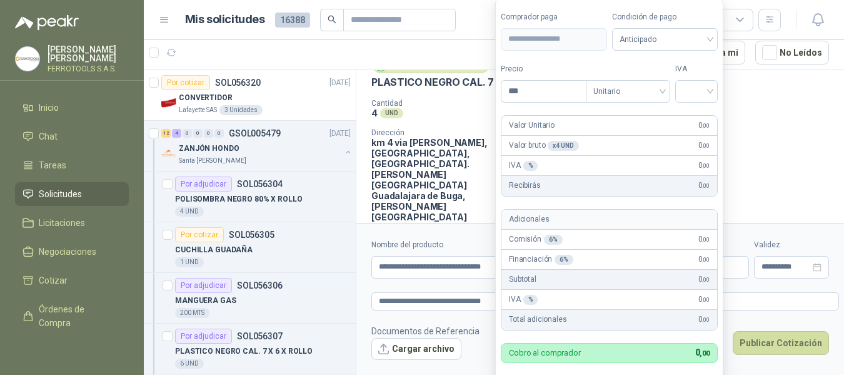
click at [619, 264] on body "HERNAN RUALES FERROTOOLS S.A.S. Inicio Chat Tareas Solicitudes Licitaciones Neg…" at bounding box center [422, 187] width 844 height 375
type input "**********"
click at [705, 89] on input "search" at bounding box center [697, 90] width 28 height 19
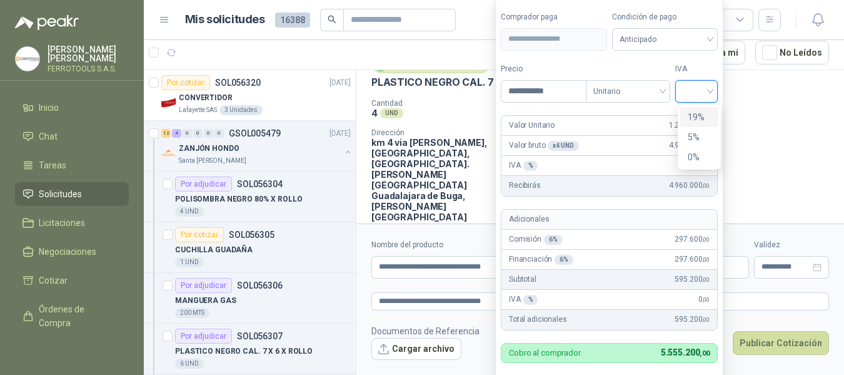
click at [699, 111] on div "19%" at bounding box center [699, 117] width 23 height 14
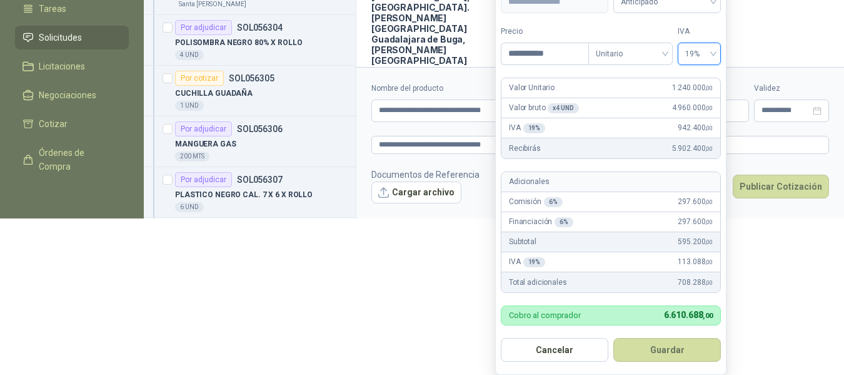
scroll to position [165, 0]
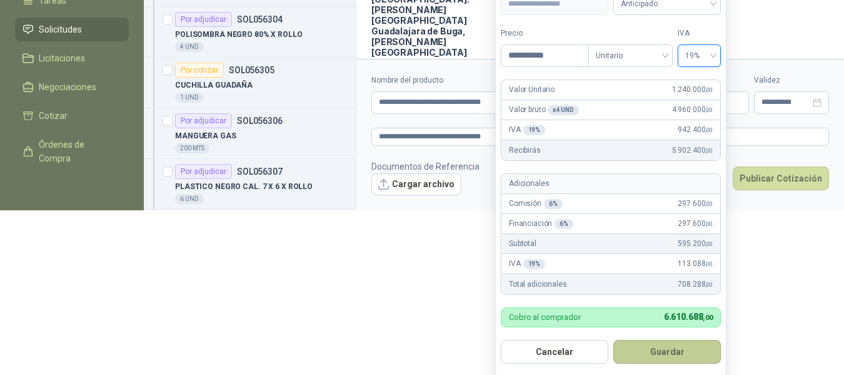
click at [655, 347] on button "Guardar" at bounding box center [668, 352] width 108 height 24
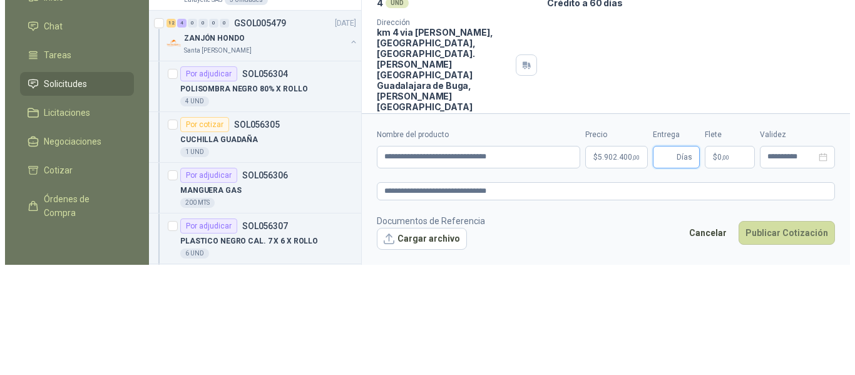
scroll to position [0, 0]
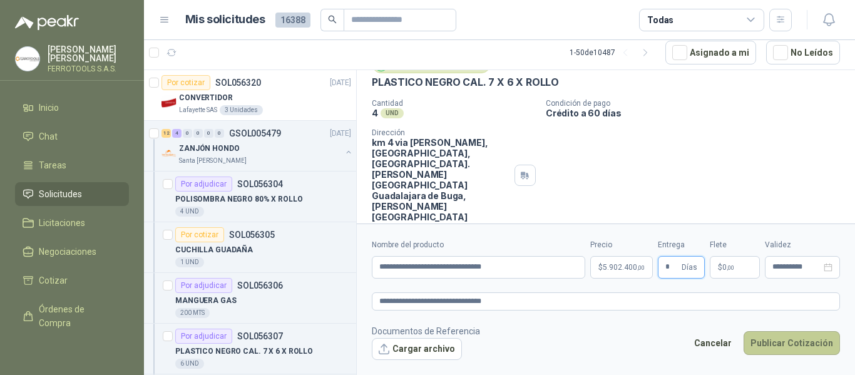
type input "*"
click at [782, 337] on button "Publicar Cotización" at bounding box center [791, 343] width 96 height 24
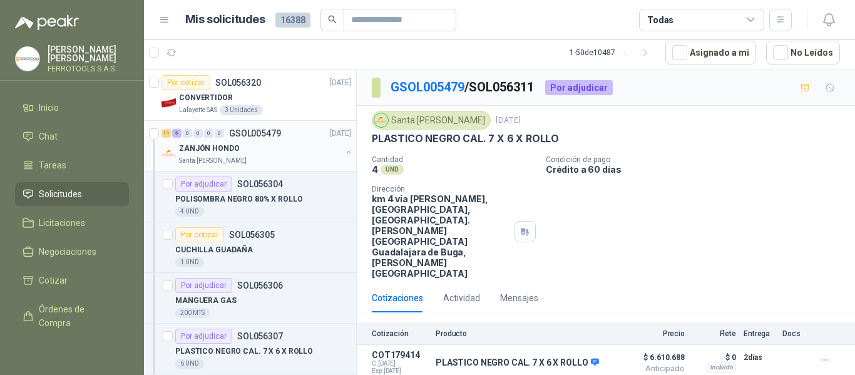
click at [337, 143] on div "ZANJÓN HONDO Santa Anita Napoles" at bounding box center [257, 153] width 192 height 25
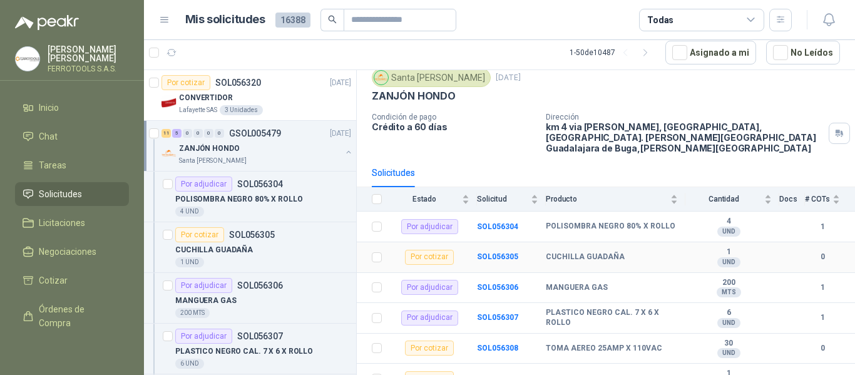
scroll to position [108, 0]
